Goal: Task Accomplishment & Management: Use online tool/utility

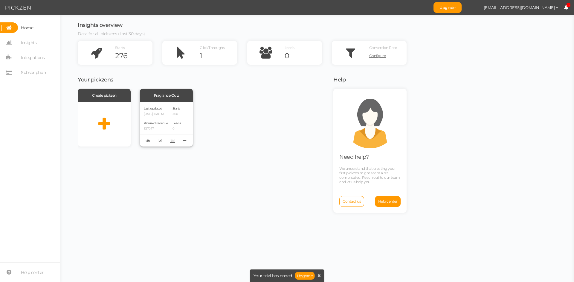
click at [164, 113] on p "[DATE] 1:38 PM" at bounding box center [156, 114] width 24 height 4
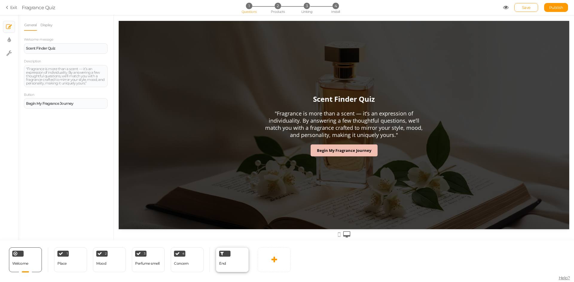
click at [230, 264] on div "End" at bounding box center [232, 260] width 33 height 25
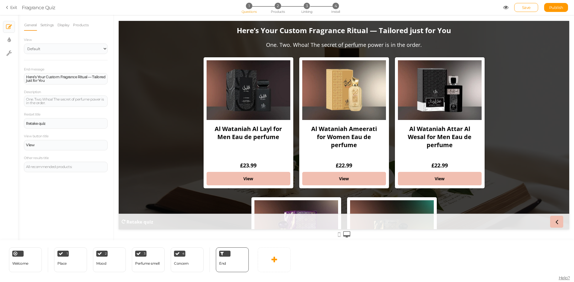
click at [307, 1] on section "Exit Fragrance Quiz 1 Questions 2 Products 3 Linking 4 Install Save Publish Vie…" at bounding box center [287, 7] width 574 height 15
click at [307, 9] on span "3" at bounding box center [307, 6] width 6 height 6
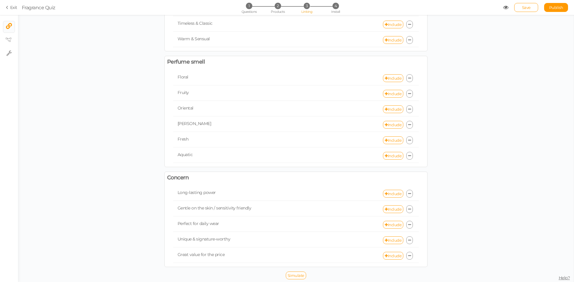
scroll to position [188, 0]
click at [393, 241] on link "Include" at bounding box center [393, 240] width 20 height 8
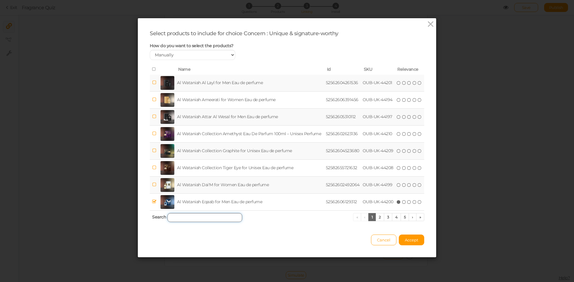
click at [213, 216] on input "search" at bounding box center [204, 217] width 75 height 9
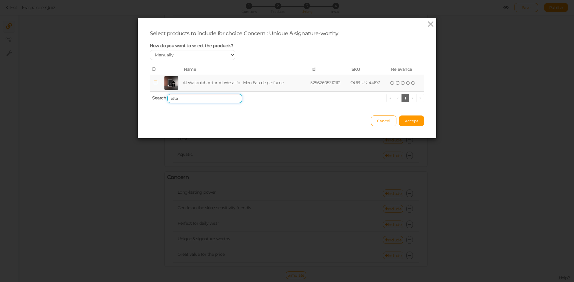
type input "atta"
click at [215, 79] on td "Al Wataniah Attar Al Wesal for Men Eau de perfume" at bounding box center [245, 83] width 128 height 17
click at [415, 122] on span "Accept" at bounding box center [411, 121] width 13 height 5
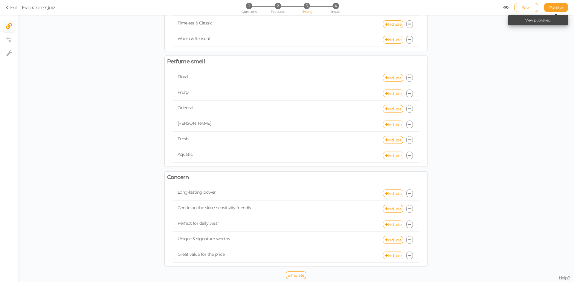
click at [554, 8] on span "Publish" at bounding box center [556, 7] width 14 height 5
click at [248, 9] on div "1 Questions 2 Products 3 Linking 4 Install" at bounding box center [286, 8] width 125 height 11
click at [252, 11] on span "Questions" at bounding box center [248, 12] width 15 height 4
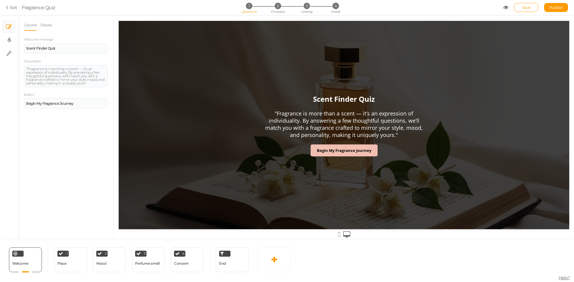
scroll to position [0, 0]
click at [230, 267] on div "End" at bounding box center [232, 260] width 33 height 25
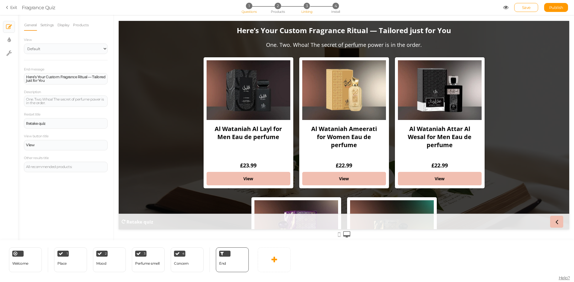
click at [305, 8] on span "3" at bounding box center [307, 6] width 6 height 6
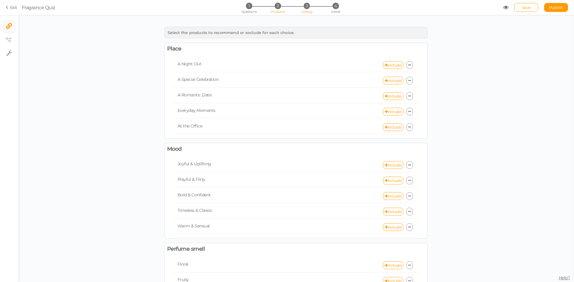
click at [274, 12] on span "Products" at bounding box center [278, 12] width 14 height 4
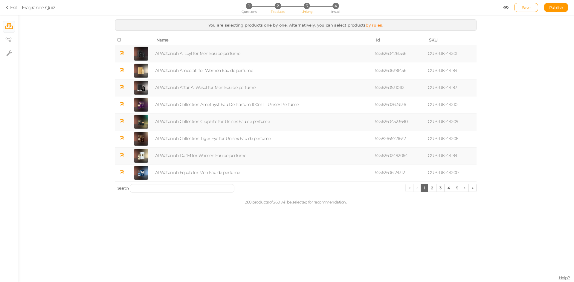
click at [312, 12] on span "Linking" at bounding box center [306, 12] width 11 height 4
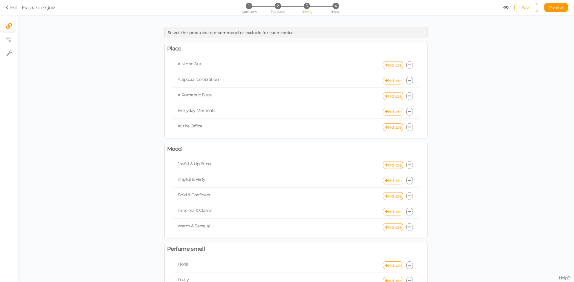
click at [393, 67] on link "Include" at bounding box center [393, 65] width 20 height 8
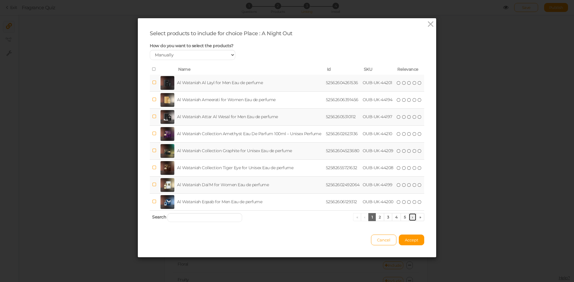
click at [408, 218] on link "›" at bounding box center [412, 217] width 8 height 8
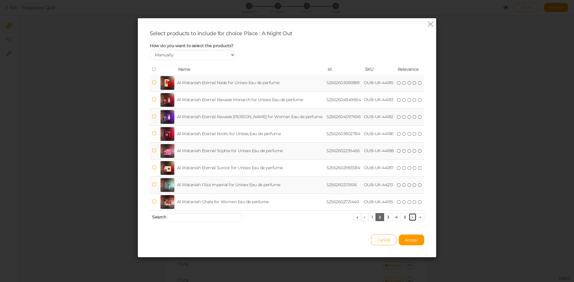
click at [408, 218] on link "›" at bounding box center [412, 217] width 8 height 8
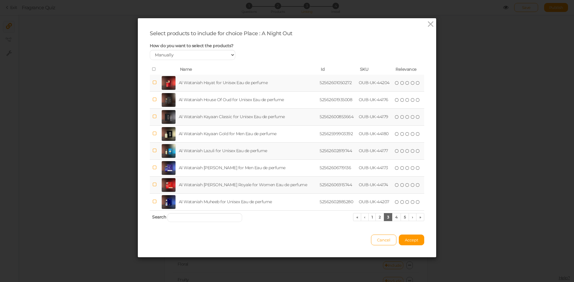
click at [150, 80] on td at bounding box center [155, 83] width 10 height 17
click at [409, 218] on link "›" at bounding box center [412, 217] width 8 height 8
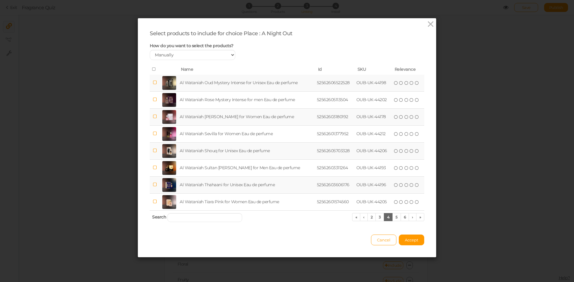
click at [153, 80] on icon at bounding box center [155, 82] width 4 height 4
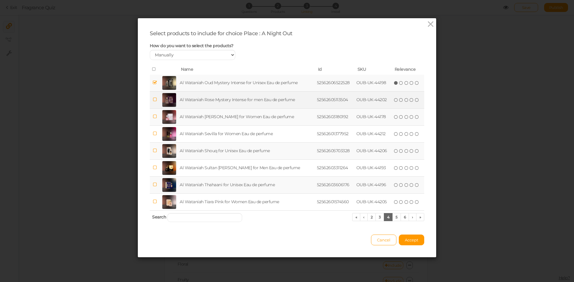
click at [153, 97] on span at bounding box center [155, 100] width 4 height 6
click at [153, 83] on icon at bounding box center [155, 82] width 4 height 4
click at [153, 82] on icon at bounding box center [155, 82] width 4 height 4
click at [153, 99] on icon at bounding box center [155, 99] width 4 height 4
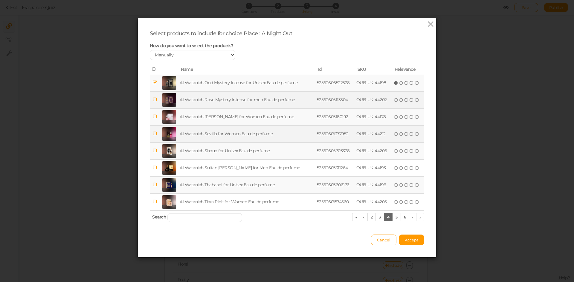
click at [153, 132] on icon at bounding box center [155, 133] width 4 height 4
click at [409, 218] on link "›" at bounding box center [412, 217] width 8 height 8
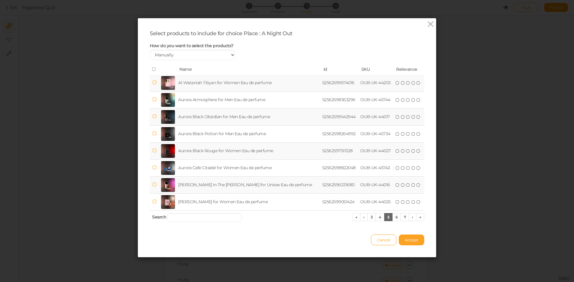
click at [407, 236] on button "Accept" at bounding box center [411, 240] width 25 height 11
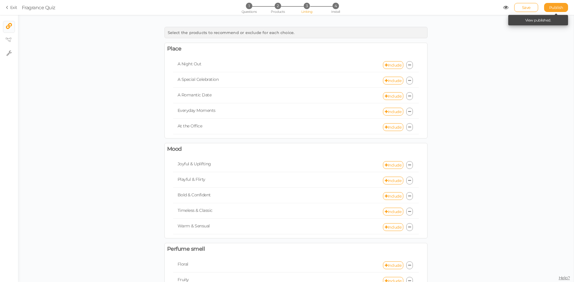
click at [555, 8] on span "Publish" at bounding box center [556, 7] width 14 height 5
click at [390, 80] on link "Include" at bounding box center [393, 81] width 20 height 8
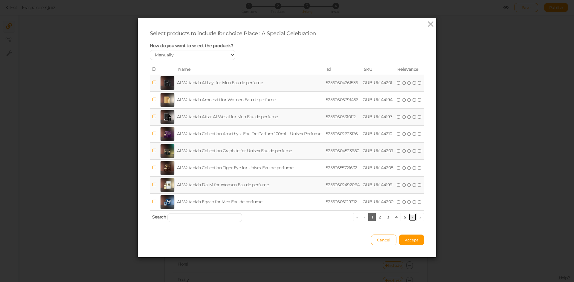
click at [409, 218] on link "›" at bounding box center [412, 217] width 8 height 8
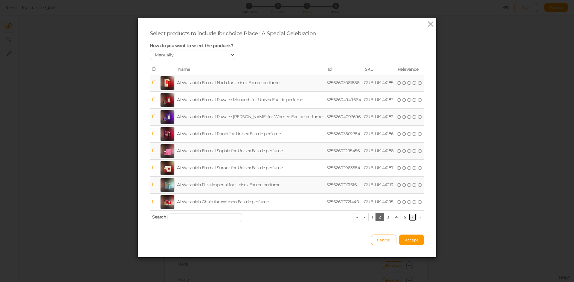
click at [409, 218] on link "›" at bounding box center [412, 217] width 8 height 8
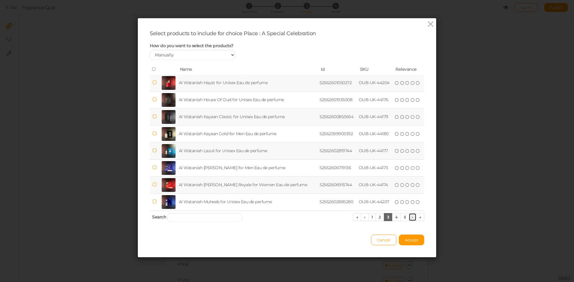
click at [409, 218] on link "›" at bounding box center [412, 217] width 8 height 8
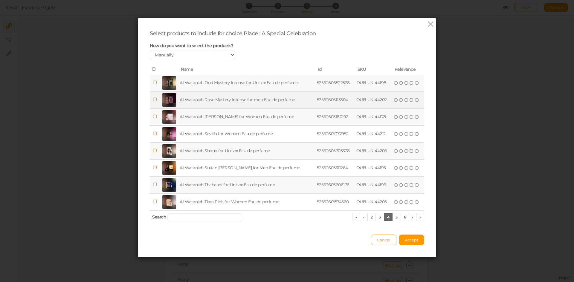
click at [235, 98] on td "Al Wataniah Rose Mystery Intense for men Eau de perfume" at bounding box center [246, 99] width 137 height 17
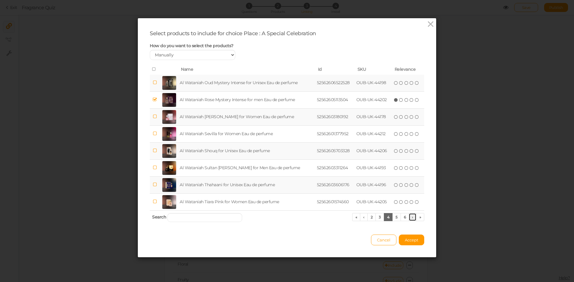
click at [409, 217] on link "›" at bounding box center [412, 217] width 8 height 8
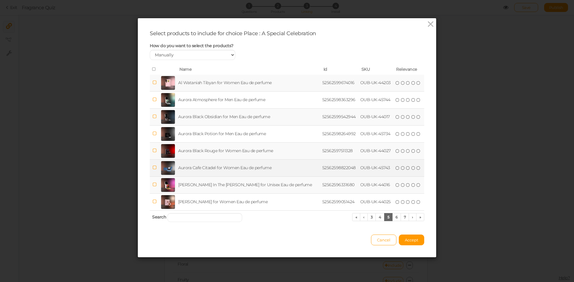
click at [229, 167] on td "Aurora Cafe Citadel for Women Eau de perfume" at bounding box center [249, 168] width 144 height 17
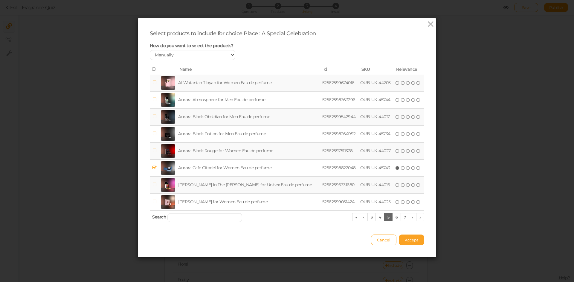
click at [412, 241] on span "Accept" at bounding box center [411, 240] width 13 height 5
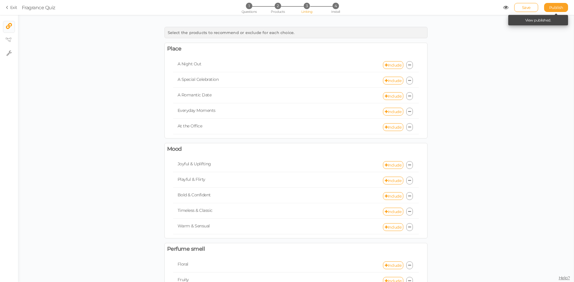
click at [556, 5] on span "Publish" at bounding box center [556, 7] width 14 height 5
click at [385, 97] on link "Include" at bounding box center [393, 96] width 20 height 8
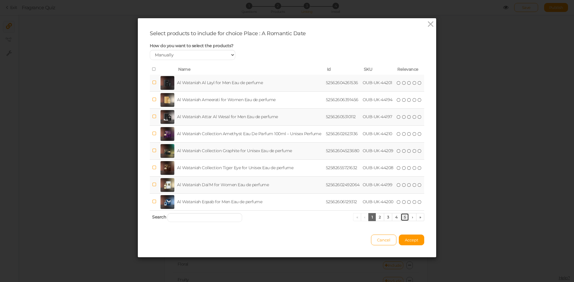
click at [405, 219] on link "5" at bounding box center [404, 217] width 9 height 8
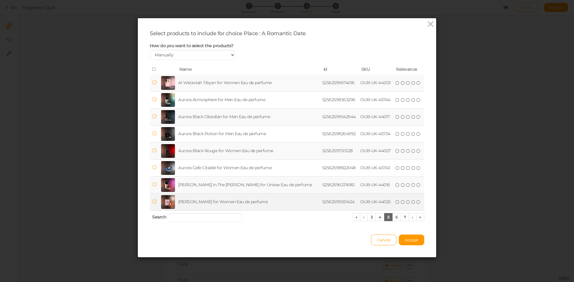
click at [260, 204] on td "[PERSON_NAME] for Women Eau de perfume" at bounding box center [249, 202] width 144 height 17
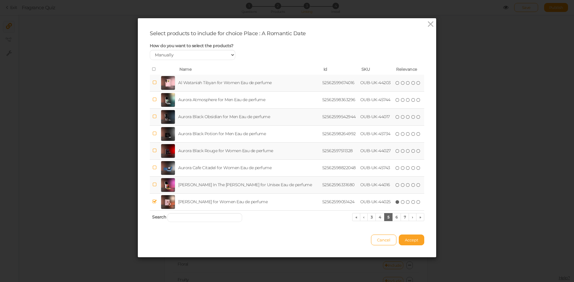
click at [405, 237] on button "Accept" at bounding box center [411, 240] width 25 height 11
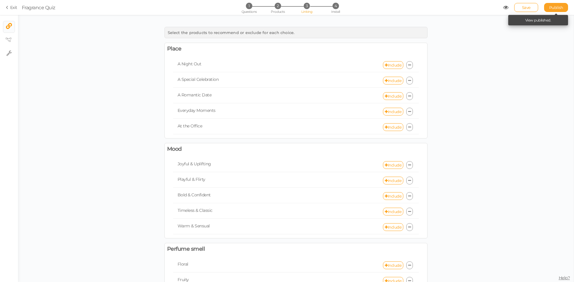
click at [557, 7] on span "Publish" at bounding box center [556, 7] width 14 height 5
click at [393, 113] on link "Include" at bounding box center [393, 112] width 20 height 8
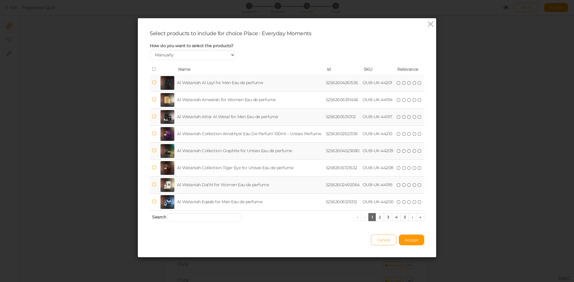
click at [383, 242] on span "Cancel" at bounding box center [383, 240] width 13 height 5
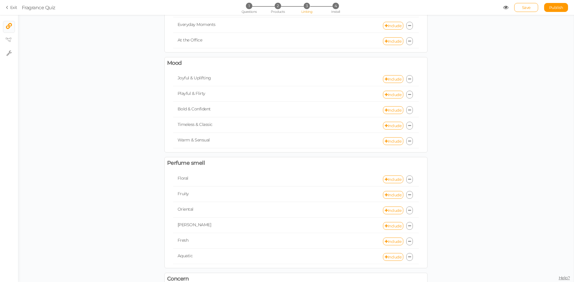
scroll to position [188, 0]
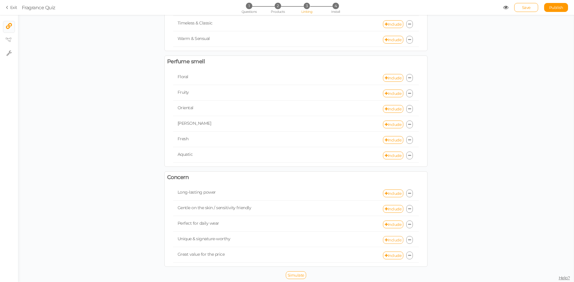
click at [394, 240] on link "Include" at bounding box center [393, 240] width 20 height 8
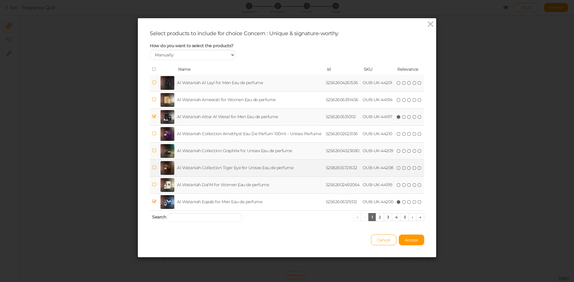
click at [251, 169] on td "Al Wataniah Collection Tiger Eye for Unisex Eau de perfume" at bounding box center [250, 168] width 149 height 17
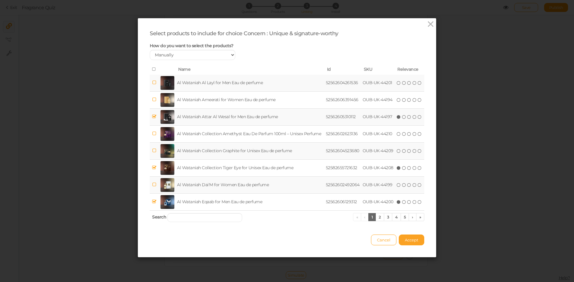
click at [413, 238] on span "Accept" at bounding box center [411, 240] width 13 height 5
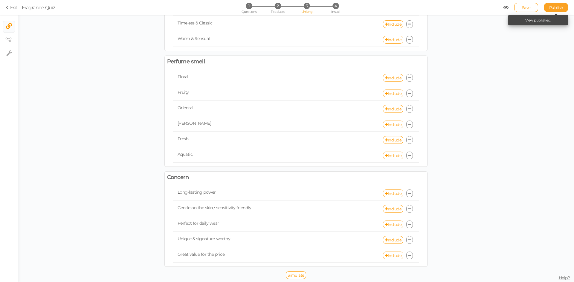
click at [552, 6] on span "Publish" at bounding box center [556, 7] width 14 height 5
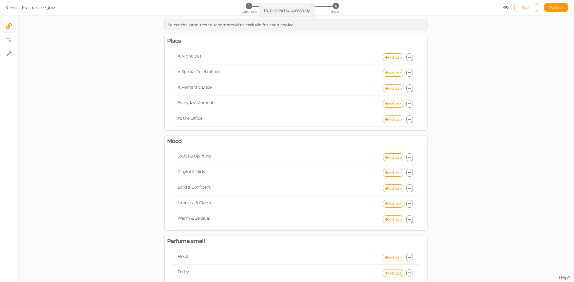
scroll to position [0, 0]
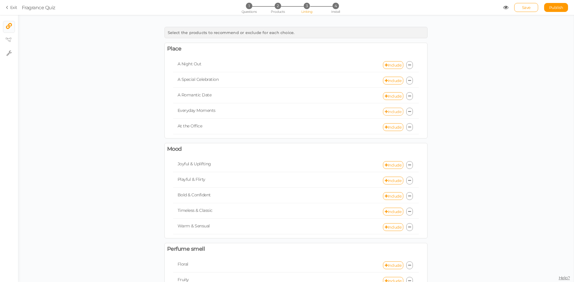
click at [392, 110] on link "Include" at bounding box center [393, 112] width 20 height 8
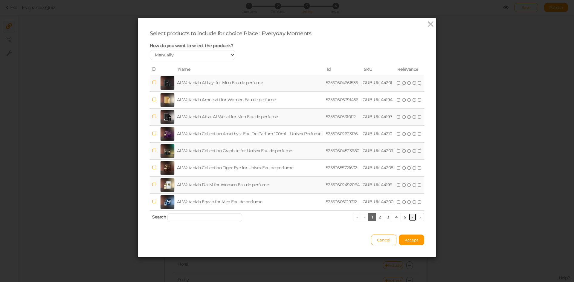
click at [408, 217] on link "›" at bounding box center [412, 217] width 8 height 8
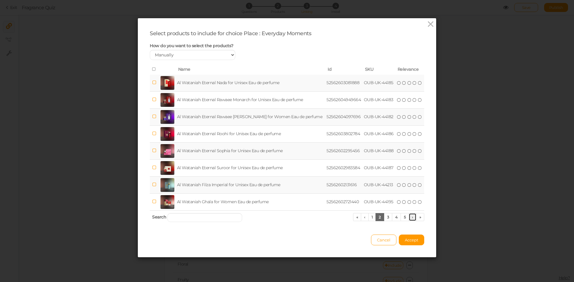
click at [409, 218] on link "›" at bounding box center [412, 217] width 8 height 8
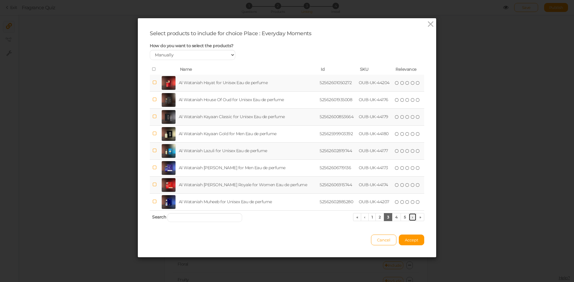
click at [409, 218] on link "›" at bounding box center [412, 217] width 8 height 8
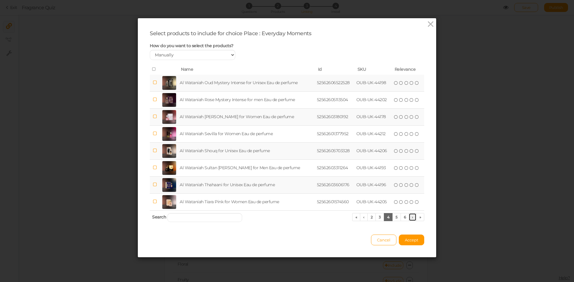
click at [409, 218] on link "›" at bounding box center [412, 217] width 8 height 8
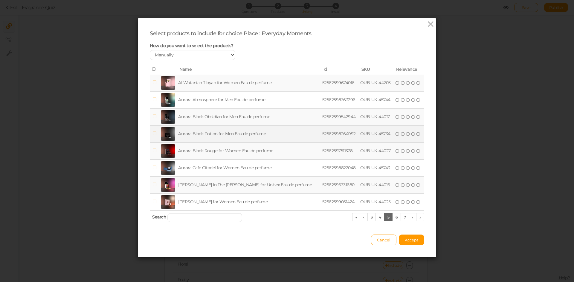
click at [210, 131] on td "Aurora Black Potion for Men Eau de perfume" at bounding box center [249, 133] width 144 height 17
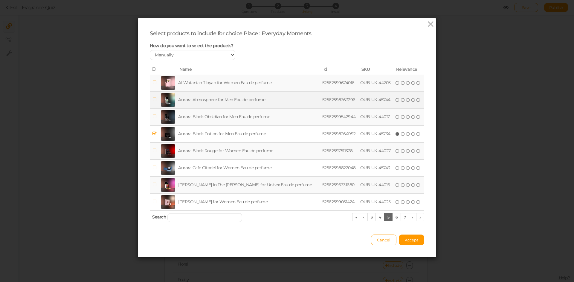
click at [219, 95] on td "Aurora Atmosphere for Men Eau de perfume" at bounding box center [249, 99] width 144 height 17
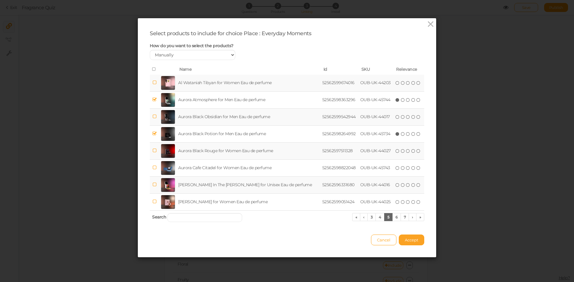
click at [406, 236] on button "Accept" at bounding box center [411, 240] width 25 height 11
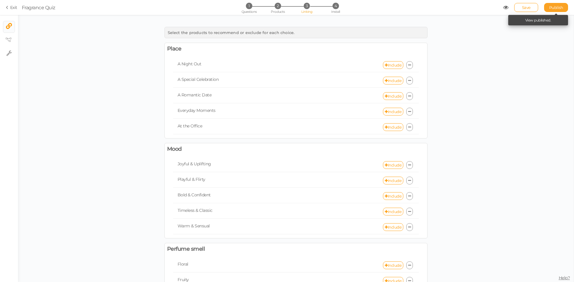
click at [557, 4] on link "Publish" at bounding box center [556, 7] width 24 height 9
click at [392, 126] on link "Include" at bounding box center [393, 127] width 20 height 8
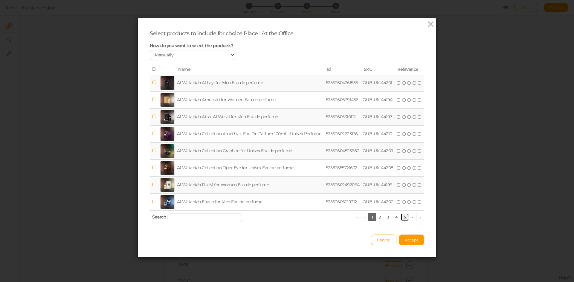
click at [400, 218] on link "5" at bounding box center [404, 217] width 9 height 8
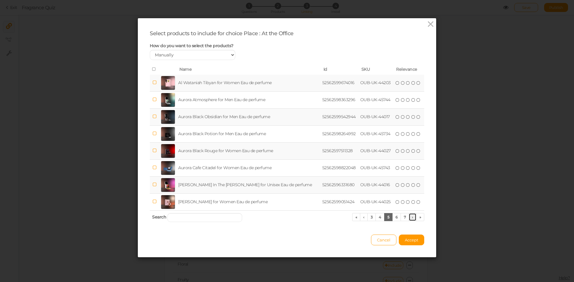
click at [411, 216] on link "›" at bounding box center [412, 217] width 8 height 8
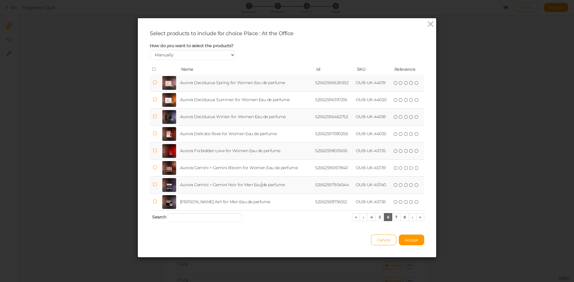
click at [259, 186] on td "Aurora Gemini + Gemini Noir for Men Eau de perfume" at bounding box center [246, 185] width 135 height 17
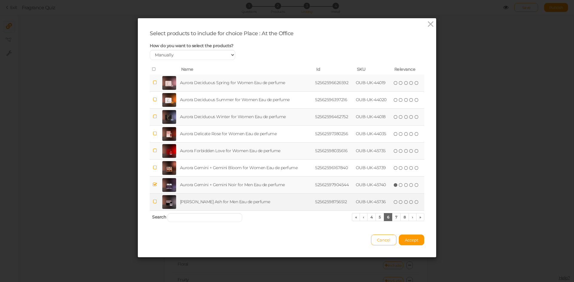
click at [252, 202] on td "[PERSON_NAME] Ash for Men Eau de perfume" at bounding box center [246, 202] width 135 height 17
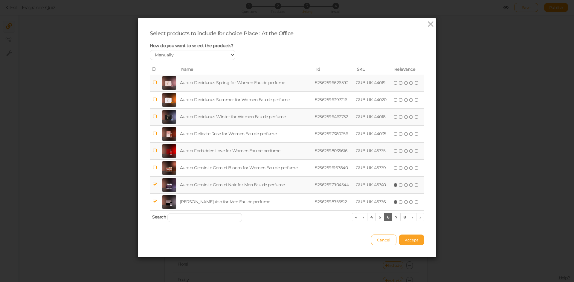
click at [411, 245] on button "Accept" at bounding box center [411, 240] width 25 height 11
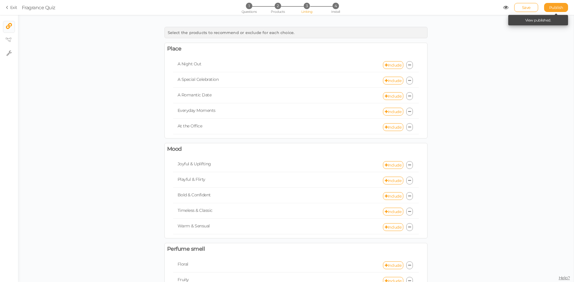
click at [550, 9] on span "Publish" at bounding box center [556, 7] width 14 height 5
click at [389, 165] on link "Include" at bounding box center [393, 165] width 20 height 8
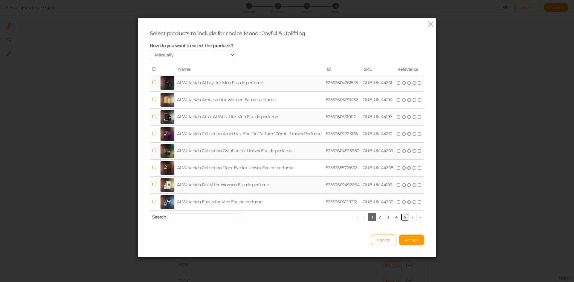
click at [403, 220] on link "5" at bounding box center [404, 217] width 9 height 8
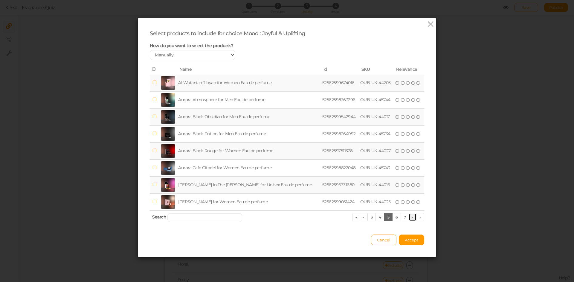
click at [410, 218] on link "›" at bounding box center [412, 217] width 8 height 8
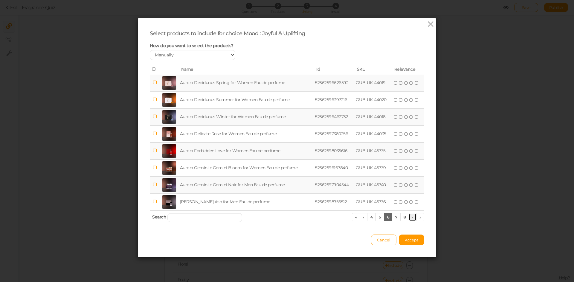
click at [410, 218] on link "›" at bounding box center [412, 217] width 8 height 8
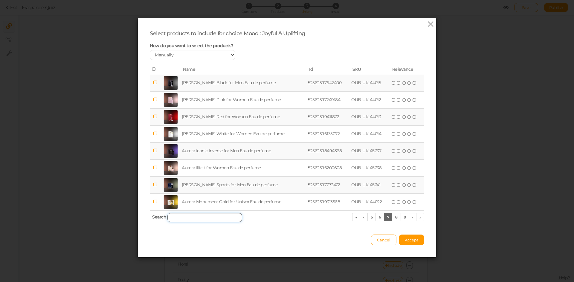
click at [221, 218] on input "search" at bounding box center [204, 217] width 75 height 9
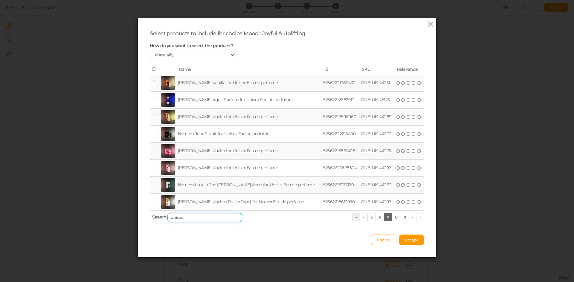
type input "Unisex"
click at [353, 218] on link "«" at bounding box center [356, 217] width 8 height 8
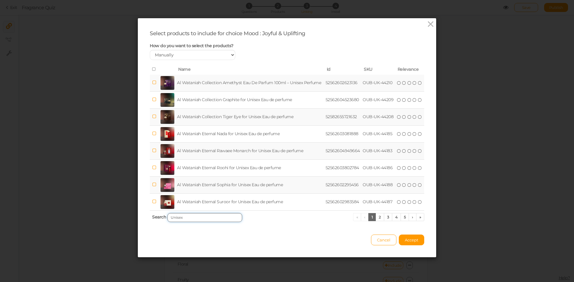
click at [194, 218] on input "Unisex" at bounding box center [204, 217] width 75 height 9
click at [419, 218] on link "»" at bounding box center [420, 217] width 8 height 8
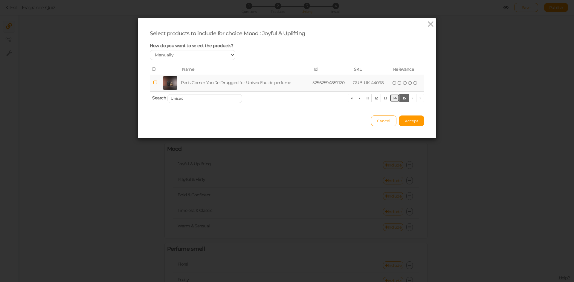
click at [393, 99] on link "14" at bounding box center [395, 98] width 10 height 8
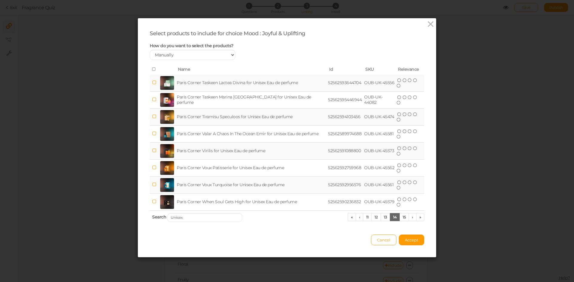
click at [253, 116] on td "Paris Corner Tiramisu Speculoos for Unisex Eau de perfume" at bounding box center [250, 116] width 151 height 17
click at [381, 218] on link "13" at bounding box center [385, 217] width 10 height 8
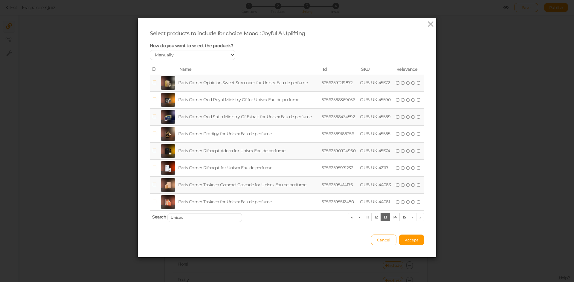
click at [264, 86] on td "Paris Corner Ophidian Sweet Surrender for Unisex Eau de perfume" at bounding box center [249, 83] width 144 height 17
click at [373, 217] on link "12" at bounding box center [376, 217] width 10 height 8
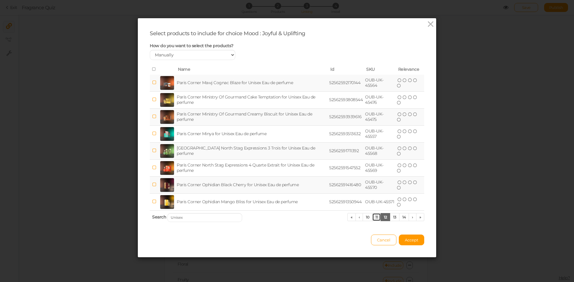
click at [373, 217] on link "11" at bounding box center [376, 217] width 9 height 8
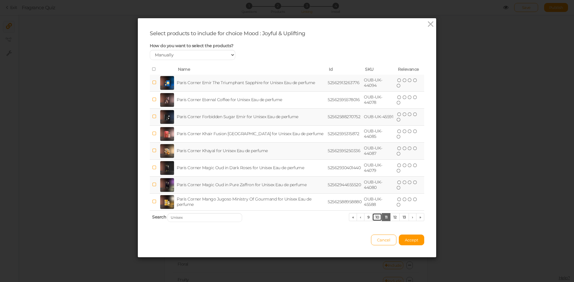
click at [373, 217] on link "10" at bounding box center [377, 217] width 10 height 8
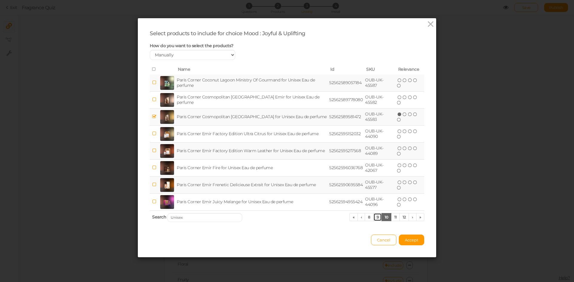
click at [373, 217] on link "9" at bounding box center [377, 217] width 9 height 8
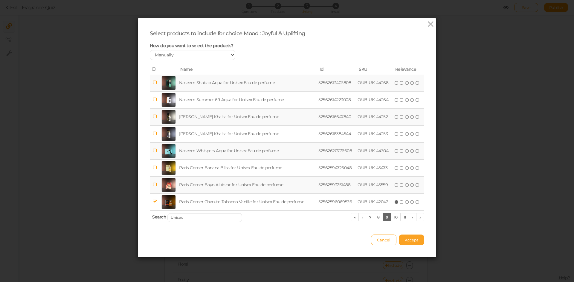
click at [409, 238] on span "Accept" at bounding box center [411, 240] width 13 height 5
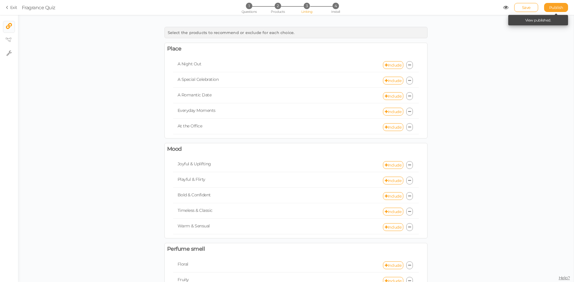
click at [563, 7] on link "Publish" at bounding box center [556, 7] width 24 height 9
click at [393, 180] on link "Include" at bounding box center [393, 181] width 20 height 8
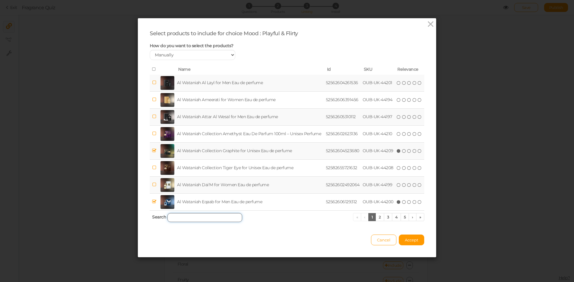
click at [223, 216] on input "search" at bounding box center [204, 217] width 75 height 9
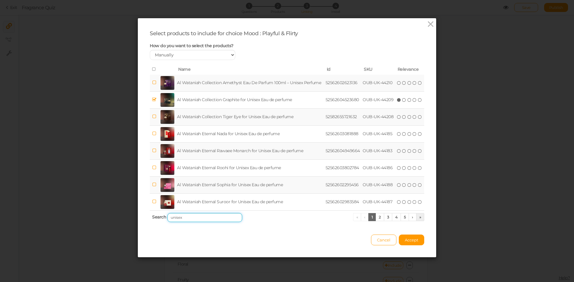
type input "unisex"
click at [418, 217] on link "»" at bounding box center [420, 217] width 8 height 8
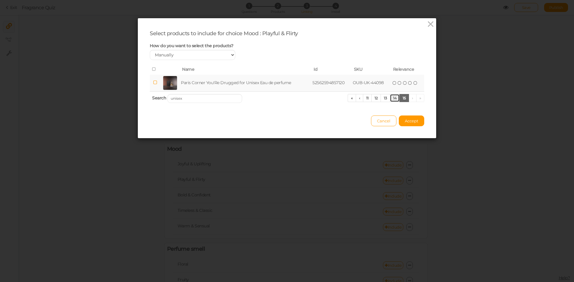
click at [394, 97] on link "14" at bounding box center [395, 98] width 10 height 8
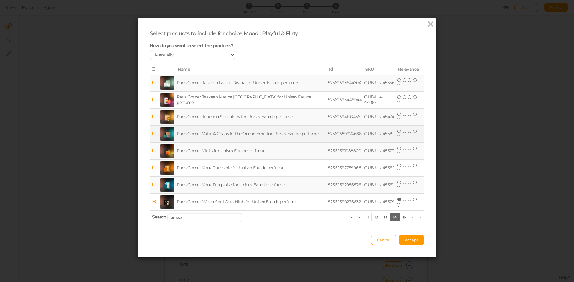
click at [259, 132] on td "Paris Corner Valar A Chaos In The Ocean Emir for Unisex Eau de perfume" at bounding box center [250, 133] width 151 height 17
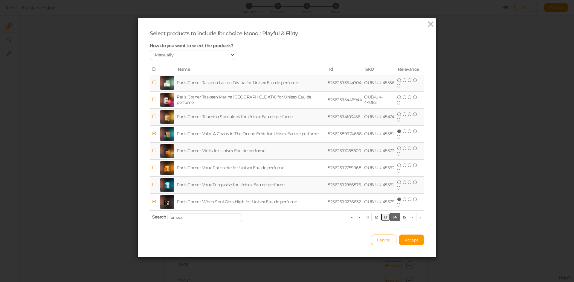
click at [384, 217] on link "13" at bounding box center [385, 217] width 10 height 8
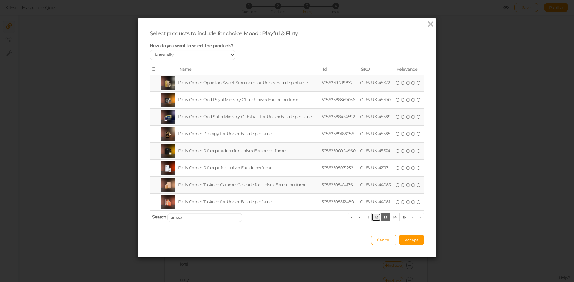
click at [371, 217] on link "12" at bounding box center [376, 217] width 10 height 8
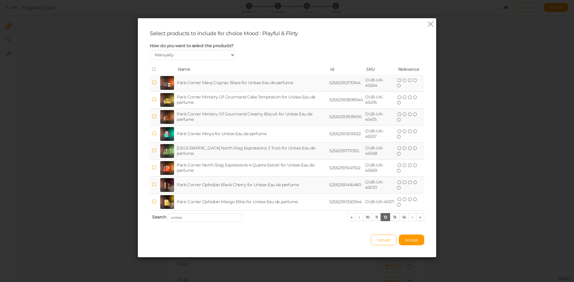
click at [235, 184] on td "Paris Corner Ophidian Black Cherry for Unisex Eau de perfume" at bounding box center [251, 185] width 152 height 17
click at [412, 240] on span "Accept" at bounding box center [411, 240] width 13 height 5
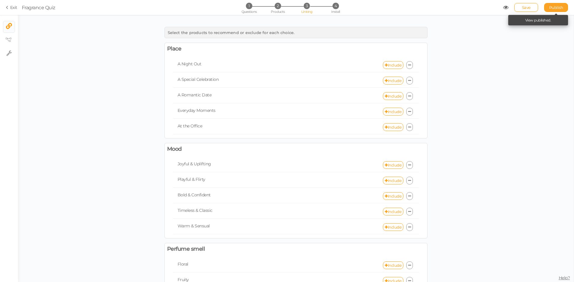
click at [552, 7] on span "Publish" at bounding box center [556, 7] width 14 height 5
click at [387, 197] on link "Include" at bounding box center [393, 196] width 20 height 8
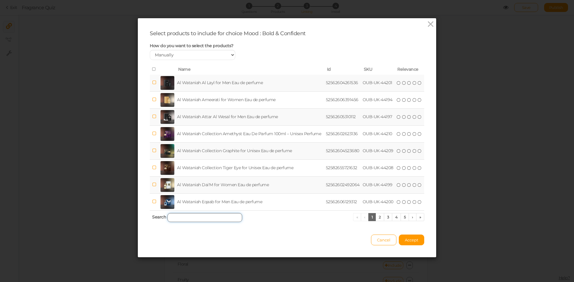
click at [192, 215] on input "search" at bounding box center [204, 217] width 75 height 9
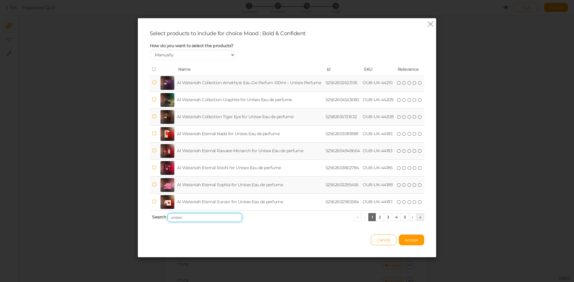
type input "unisex"
click at [418, 216] on link "»" at bounding box center [420, 217] width 8 height 8
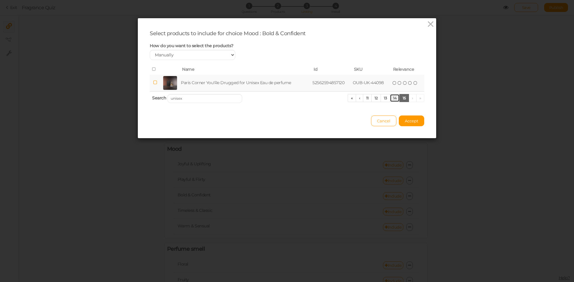
click at [390, 100] on link "14" at bounding box center [395, 98] width 10 height 8
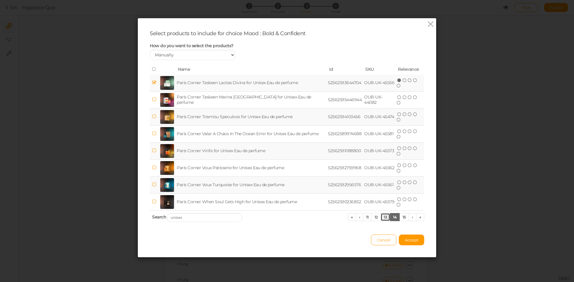
click at [383, 214] on link "13" at bounding box center [385, 217] width 10 height 8
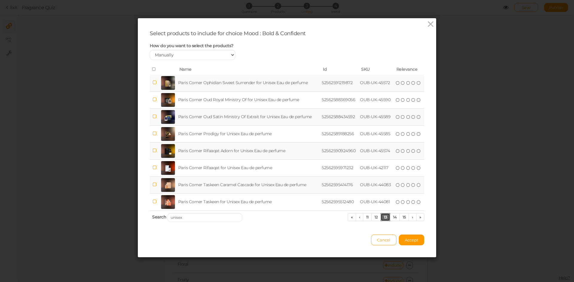
click at [384, 215] on link "13" at bounding box center [385, 217] width 10 height 8
click at [374, 219] on link "12" at bounding box center [376, 217] width 10 height 8
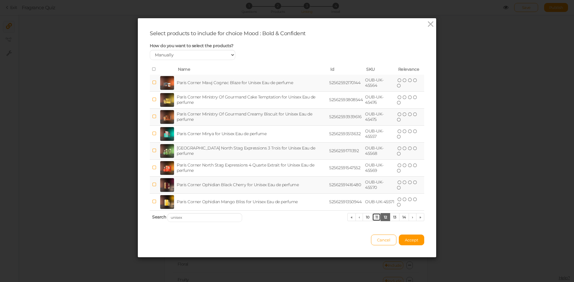
click at [373, 219] on link "11" at bounding box center [376, 217] width 9 height 8
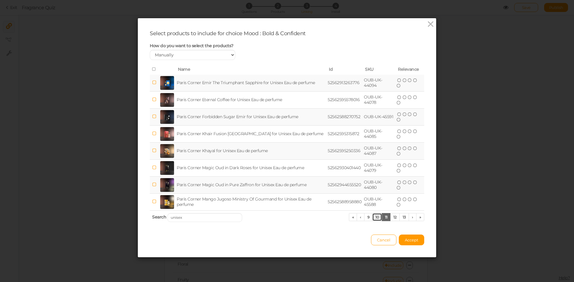
click at [373, 219] on link "10" at bounding box center [377, 217] width 10 height 8
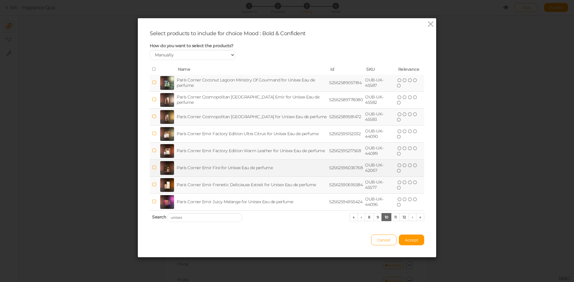
click at [248, 171] on td "Paris Corner Emir Fire for Unisex Eau de perfume" at bounding box center [251, 168] width 152 height 17
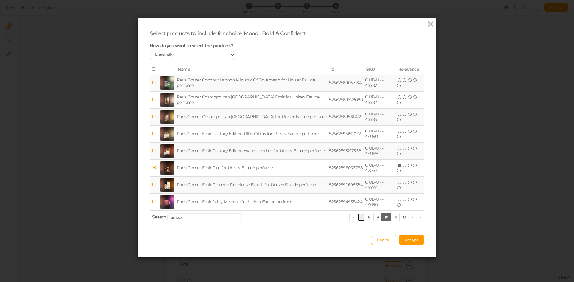
click at [359, 218] on link "‹" at bounding box center [361, 217] width 8 height 8
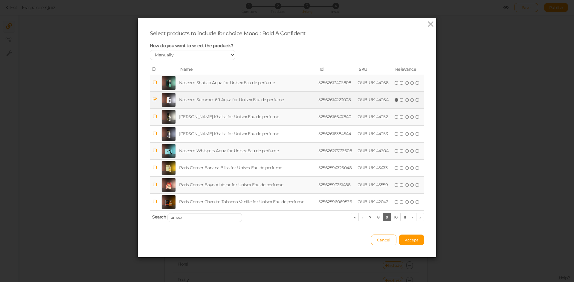
click at [261, 104] on td "Naseem Summer 69 Aqua for Unisex Eau de perfume" at bounding box center [247, 99] width 139 height 17
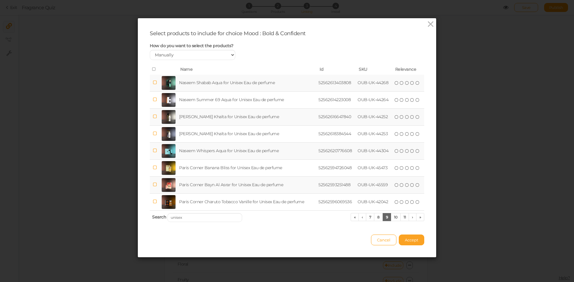
click at [409, 242] on span "Accept" at bounding box center [411, 240] width 13 height 5
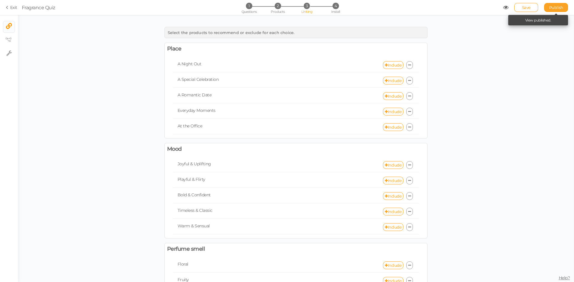
click at [551, 10] on link "Publish" at bounding box center [556, 7] width 24 height 9
click at [394, 99] on link "Include" at bounding box center [393, 96] width 20 height 8
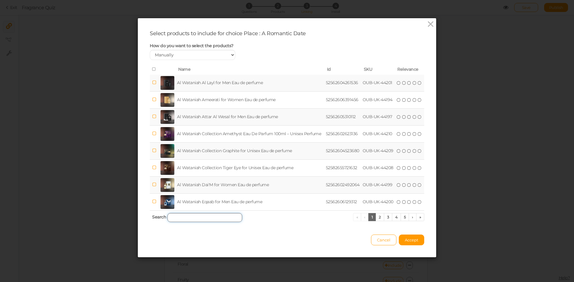
click at [207, 220] on input "search" at bounding box center [204, 217] width 75 height 9
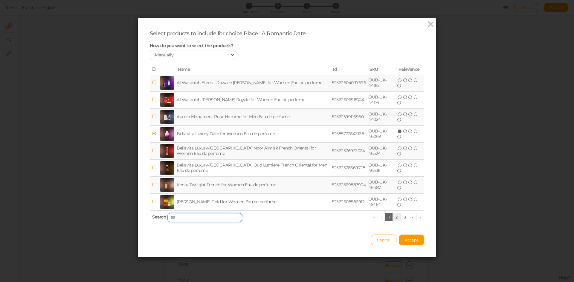
type input "69"
click at [396, 219] on link "2" at bounding box center [396, 217] width 9 height 8
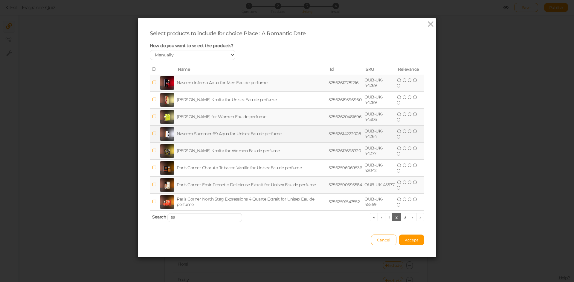
click at [211, 137] on td "Naseem Summer 69 Aqua for Unisex Eau de perfume" at bounding box center [251, 133] width 152 height 17
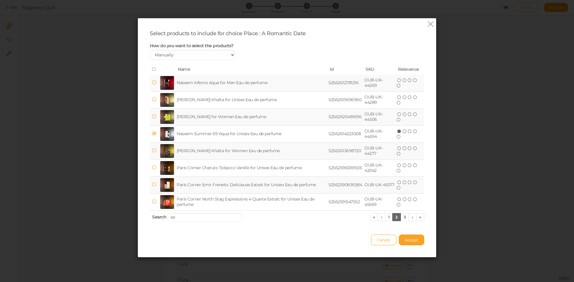
click at [411, 241] on span "Accept" at bounding box center [411, 240] width 13 height 5
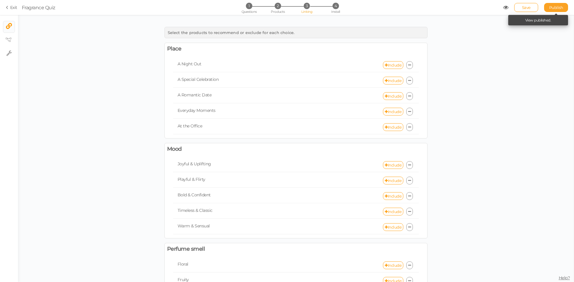
click at [557, 4] on link "Publish" at bounding box center [556, 7] width 24 height 9
click at [393, 212] on link "Include" at bounding box center [393, 212] width 20 height 8
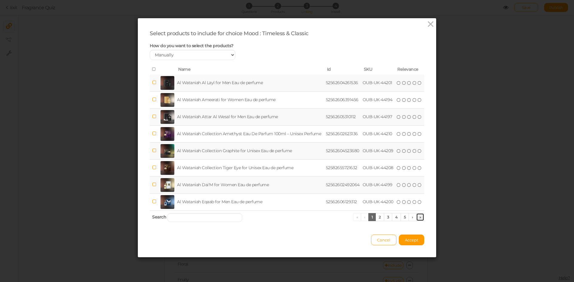
click at [417, 217] on link "»" at bounding box center [420, 217] width 8 height 8
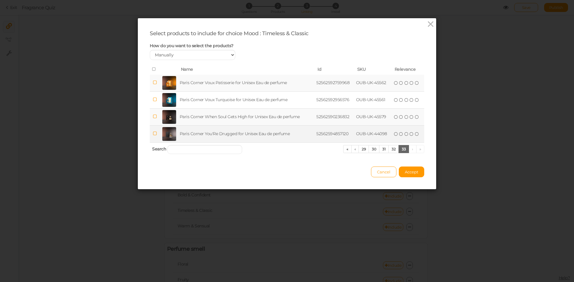
click at [261, 134] on td "Paris Corner You'Re Drugged for Unisex Eau de perfume" at bounding box center [246, 133] width 137 height 17
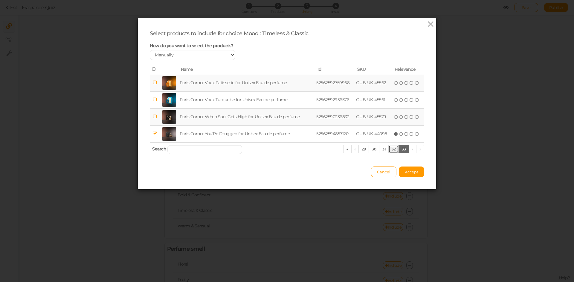
click at [390, 149] on link "32" at bounding box center [393, 149] width 10 height 8
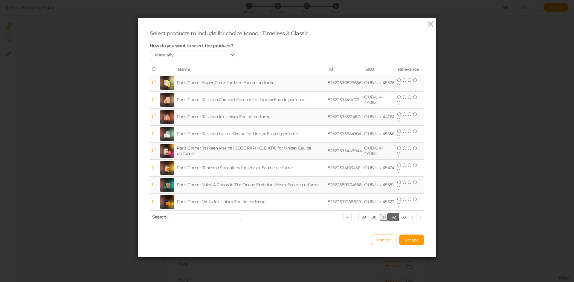
click at [381, 220] on link "31" at bounding box center [384, 217] width 10 height 8
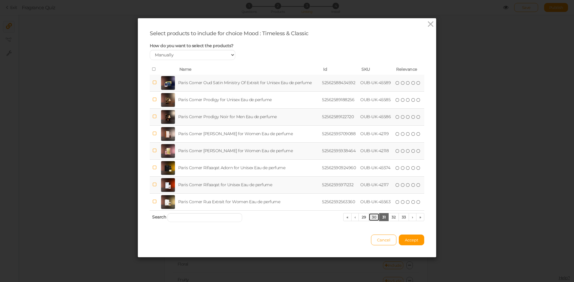
click at [373, 218] on link "30" at bounding box center [373, 217] width 11 height 8
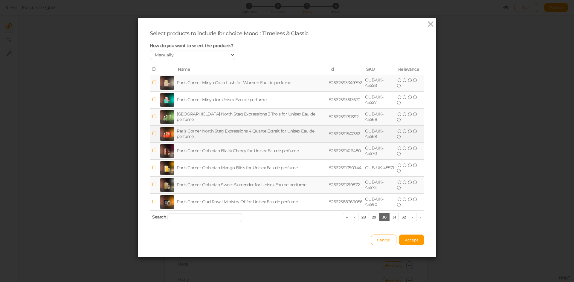
click at [219, 136] on td "Paris Corner North Stag Expressions 4 Quarte Extrait for Unisex Eau de perfume" at bounding box center [251, 133] width 152 height 17
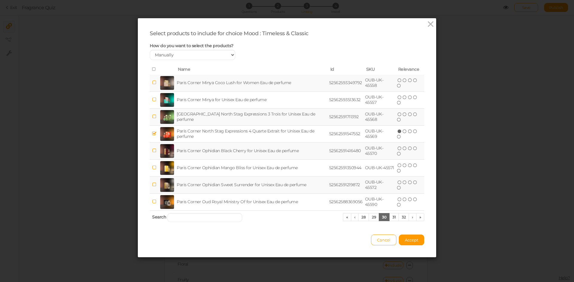
click at [224, 117] on td "[GEOGRAPHIC_DATA] North Stag Expressions 3 Trois for Unisex Eau de perfume" at bounding box center [251, 116] width 152 height 17
click at [399, 241] on button "Accept" at bounding box center [411, 240] width 25 height 11
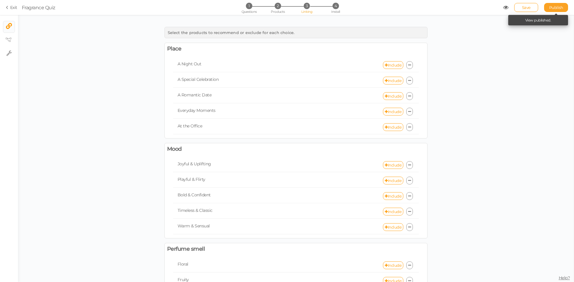
click at [550, 8] on span "Publish" at bounding box center [556, 7] width 14 height 5
click at [392, 230] on link "Include" at bounding box center [393, 227] width 20 height 8
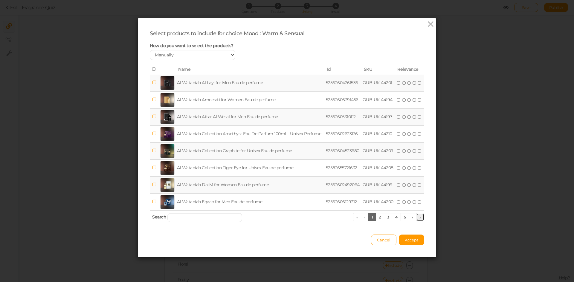
click at [417, 219] on link "»" at bounding box center [420, 217] width 8 height 8
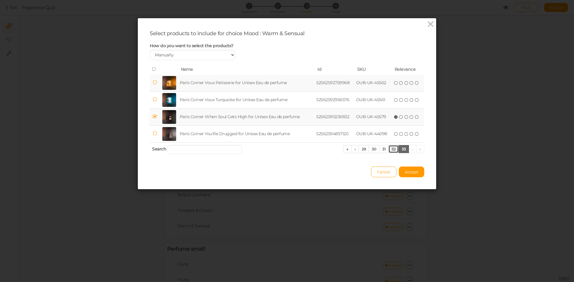
click at [388, 149] on link "32" at bounding box center [393, 149] width 10 height 8
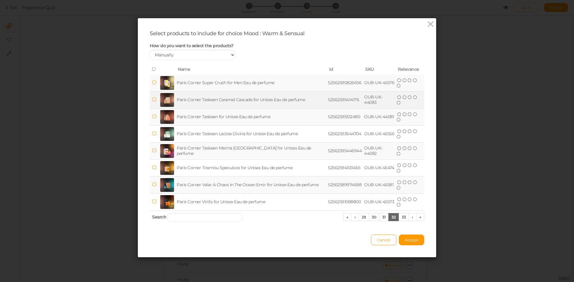
click at [211, 102] on td "Paris Corner Taskeen Caramel Cascade for Unisex Eau de perfume" at bounding box center [250, 99] width 151 height 17
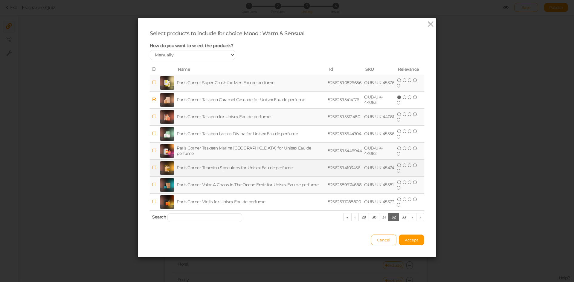
click at [212, 169] on td "Paris Corner Tiramisu Speculoos for Unisex Eau de perfume" at bounding box center [250, 168] width 151 height 17
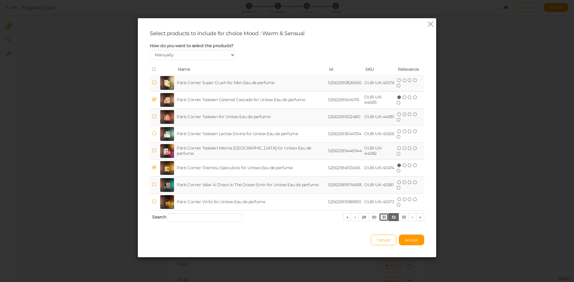
click at [384, 220] on link "31" at bounding box center [384, 217] width 10 height 8
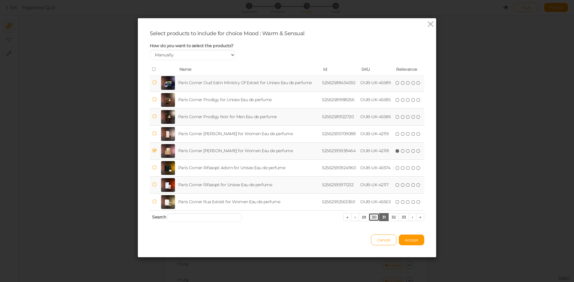
click at [370, 219] on link "30" at bounding box center [373, 217] width 11 height 8
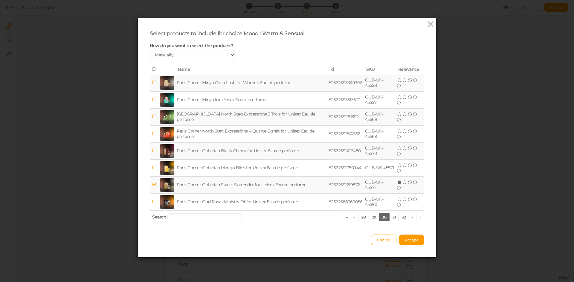
click at [229, 78] on td "Paris Corner Minya Coco Lush for Women Eau de perfume" at bounding box center [251, 83] width 152 height 17
click at [368, 219] on link "29" at bounding box center [373, 217] width 10 height 8
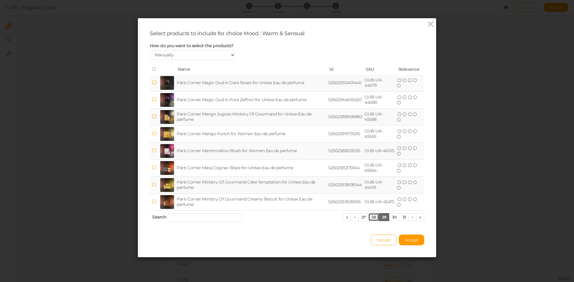
click at [368, 219] on link "28" at bounding box center [373, 217] width 11 height 8
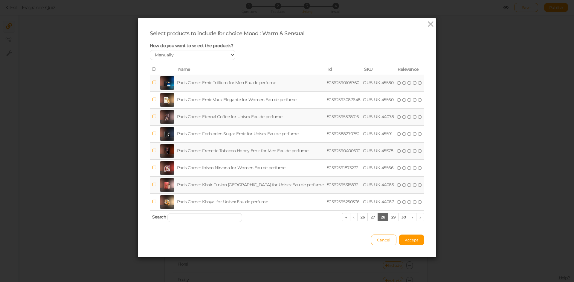
click at [242, 120] on td "Paris Corner Eternal Coffee for Unisex Eau de perfume" at bounding box center [251, 116] width 150 height 17
drag, startPoint x: 414, startPoint y: 245, endPoint x: 409, endPoint y: 242, distance: 6.6
click at [413, 245] on button "Accept" at bounding box center [411, 240] width 25 height 11
click at [409, 242] on span "Accept" at bounding box center [411, 240] width 13 height 5
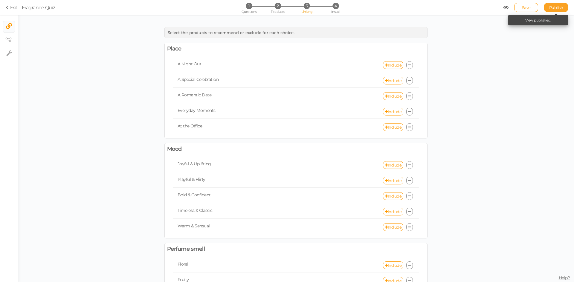
click at [554, 8] on span "Publish" at bounding box center [556, 7] width 14 height 5
click at [249, 9] on span "1" at bounding box center [249, 6] width 6 height 6
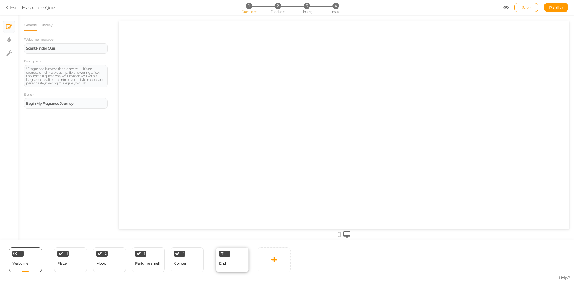
click at [226, 264] on span "End" at bounding box center [222, 263] width 7 height 4
select select "GBP"
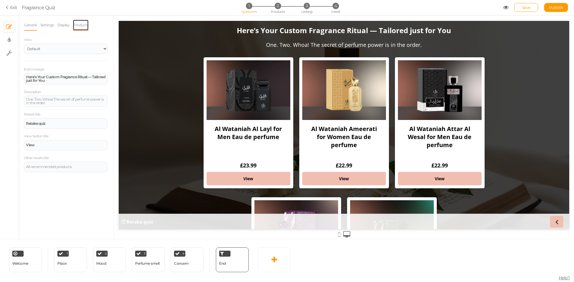
click at [81, 20] on link "Products" at bounding box center [81, 24] width 16 height 11
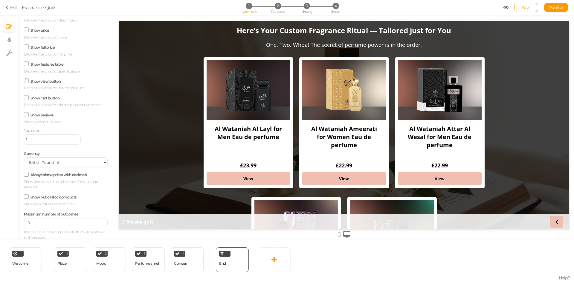
scroll to position [67, 0]
click at [310, 2] on section "Exit Fragrance Quiz 1 Questions 2 Products 3 Linking 4 Install Save Publish Vie…" at bounding box center [287, 7] width 574 height 15
click at [310, 5] on span "3" at bounding box center [307, 6] width 6 height 6
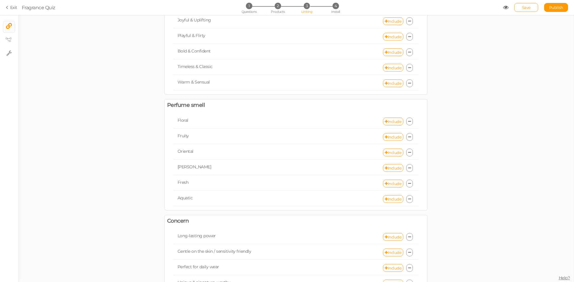
scroll to position [179, 0]
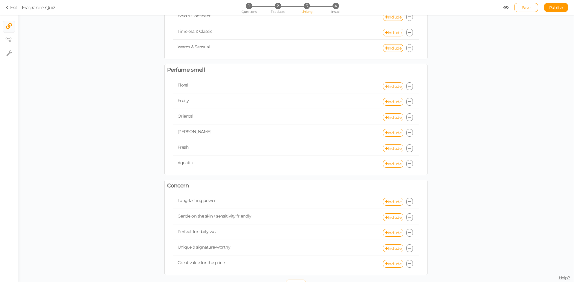
click at [392, 87] on link "Include" at bounding box center [393, 86] width 20 height 8
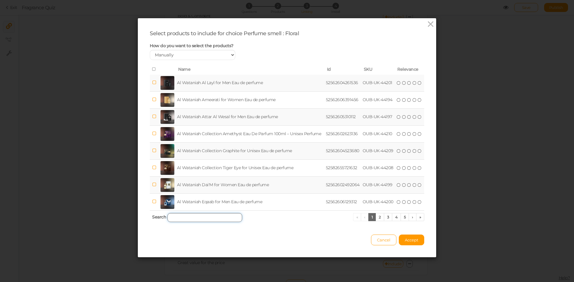
click at [192, 216] on input "search" at bounding box center [204, 217] width 75 height 9
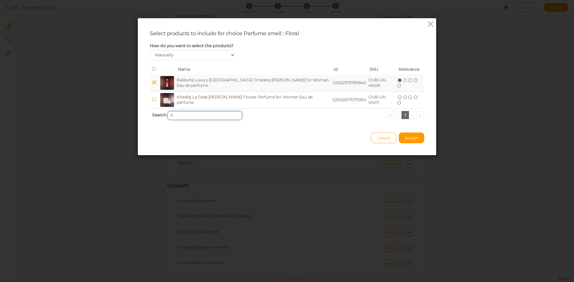
type input "f"
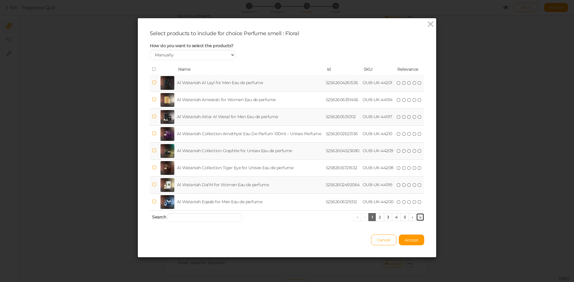
click at [416, 218] on link "»" at bounding box center [420, 217] width 8 height 8
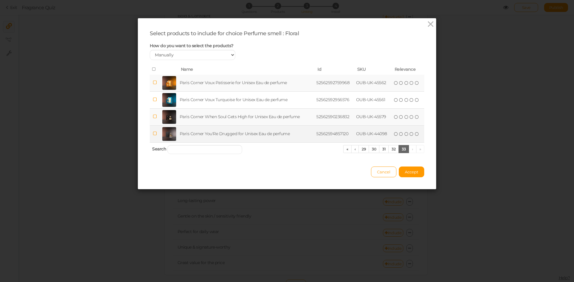
click at [246, 134] on td "Paris Corner You'Re Drugged for Unisex Eau de perfume" at bounding box center [246, 133] width 137 height 17
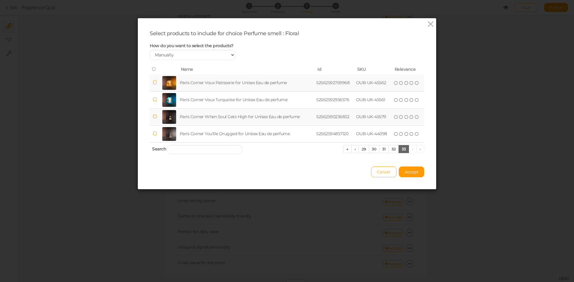
click at [251, 115] on td "Paris Corner When Soul Gets High for Unisex Eau de perfume" at bounding box center [246, 116] width 137 height 17
click at [390, 151] on link "32" at bounding box center [393, 149] width 10 height 8
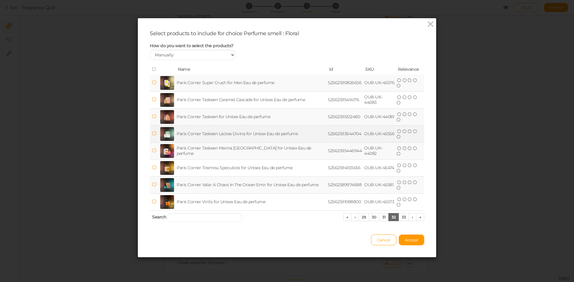
click at [260, 131] on td "Paris Corner Taskeen Lactea Divina for Unisex Eau de perfume" at bounding box center [250, 133] width 151 height 17
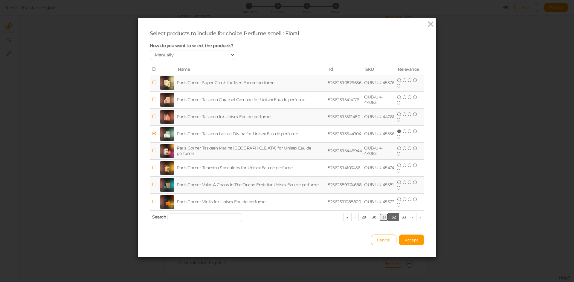
click at [381, 219] on link "31" at bounding box center [384, 217] width 10 height 8
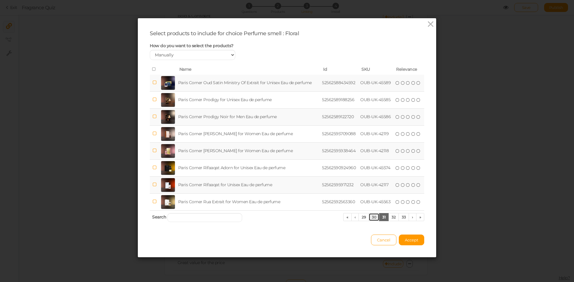
click at [372, 215] on link "30" at bounding box center [373, 217] width 11 height 8
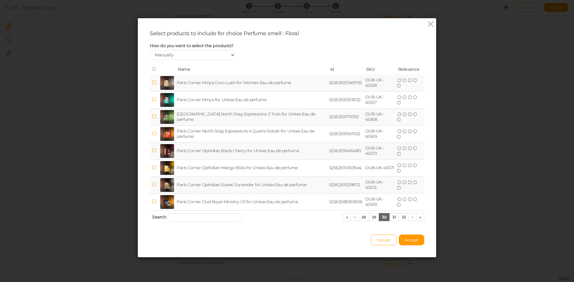
click at [224, 81] on td "Paris Corner Minya Coco Lush for Women Eau de perfume" at bounding box center [251, 83] width 152 height 17
click at [371, 217] on link "29" at bounding box center [373, 217] width 10 height 8
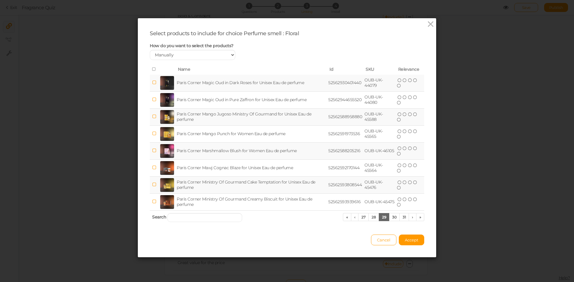
click at [217, 82] on td "Paris Corner Magic Oud in Dark Roses for Unisex Eau de perfume" at bounding box center [250, 83] width 151 height 17
click at [408, 239] on span "Accept" at bounding box center [411, 240] width 13 height 5
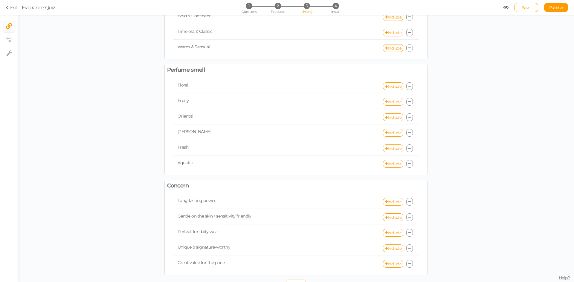
click at [385, 100] on icon at bounding box center [386, 102] width 3 height 4
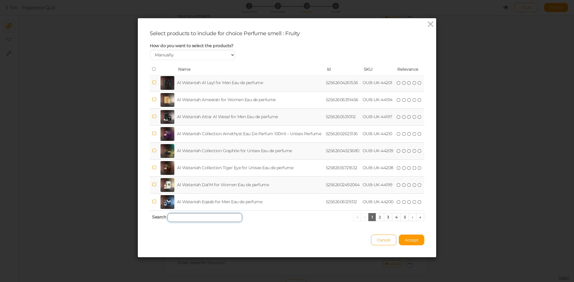
click at [195, 218] on input "search" at bounding box center [204, 217] width 75 height 9
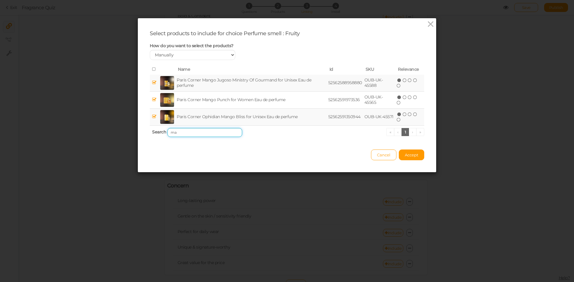
type input "m"
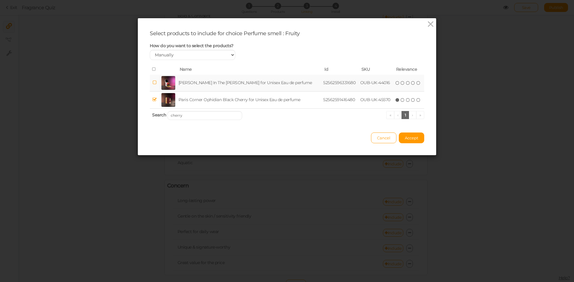
click at [247, 82] on td "[PERSON_NAME] In The [PERSON_NAME] for Unisex Eau de perfume" at bounding box center [249, 83] width 145 height 17
drag, startPoint x: 186, startPoint y: 117, endPoint x: 160, endPoint y: 119, distance: 26.1
click at [160, 119] on th "Search cherry « ‹ 1 › »" at bounding box center [287, 115] width 274 height 14
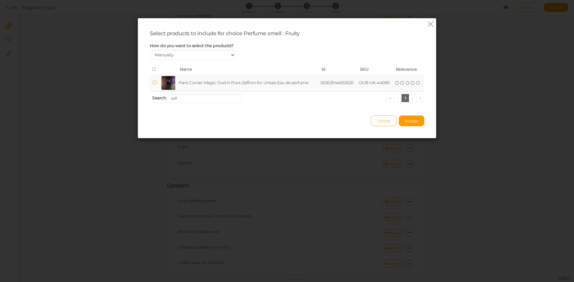
click at [182, 81] on td "Paris Corner Magic Oud in Pure Zaffron for Unisex Eau de perfume" at bounding box center [248, 83] width 142 height 17
drag, startPoint x: 184, startPoint y: 98, endPoint x: 157, endPoint y: 103, distance: 26.7
click at [157, 103] on th "Search zaff « ‹ 1 › »" at bounding box center [287, 98] width 274 height 14
type input "bana"
click at [183, 81] on td "Paris Corner Banana Bliss for Unisex Eau de perfume" at bounding box center [244, 83] width 127 height 17
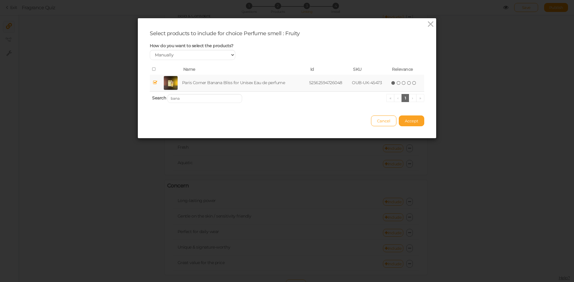
click at [412, 124] on button "Accept" at bounding box center [411, 121] width 25 height 11
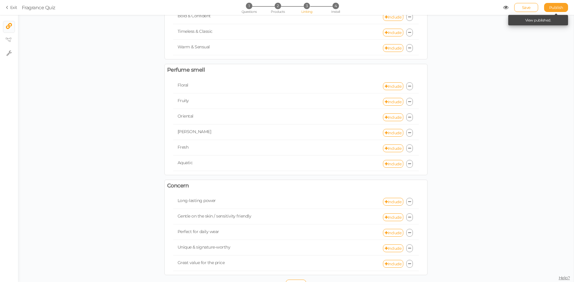
click at [554, 11] on link "Publish" at bounding box center [556, 7] width 24 height 9
click at [385, 119] on icon at bounding box center [386, 118] width 3 height 4
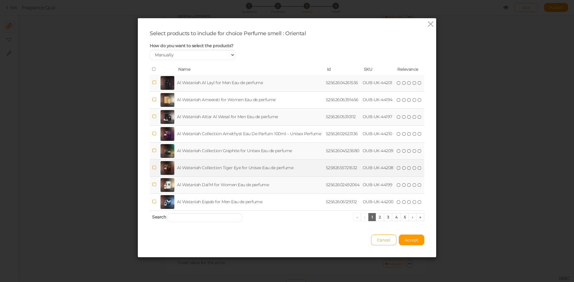
click at [211, 167] on td "Al Wataniah Collection Tiger Eye for Unisex Eau de perfume" at bounding box center [250, 168] width 149 height 17
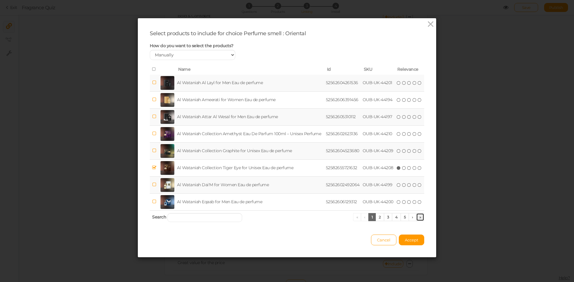
click at [420, 216] on link "»" at bounding box center [420, 217] width 8 height 8
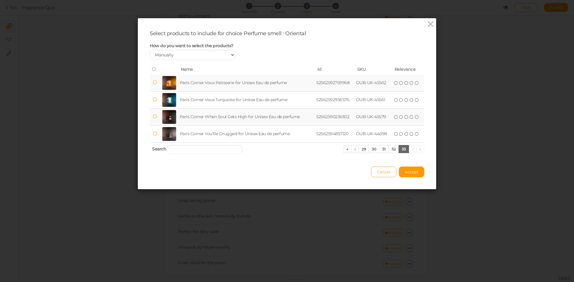
click at [289, 119] on td "Paris Corner When Soul Gets High for Unisex Eau de perfume" at bounding box center [246, 116] width 137 height 17
click at [254, 116] on td "Paris Corner When Soul Gets High for Unisex Eau de perfume" at bounding box center [246, 116] width 137 height 17
click at [388, 151] on link "32" at bounding box center [393, 149] width 10 height 8
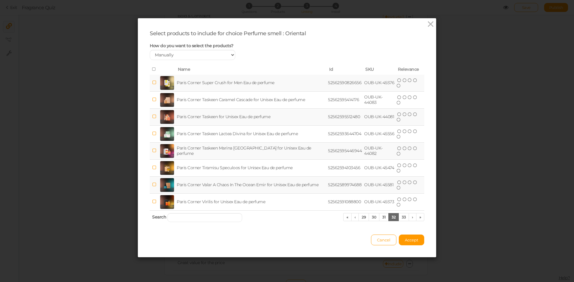
click at [251, 147] on td "Paris Corner Taskeen Marina [GEOGRAPHIC_DATA] for Unisex Eau de perfume" at bounding box center [250, 151] width 151 height 17
click at [382, 215] on link "31" at bounding box center [384, 217] width 10 height 8
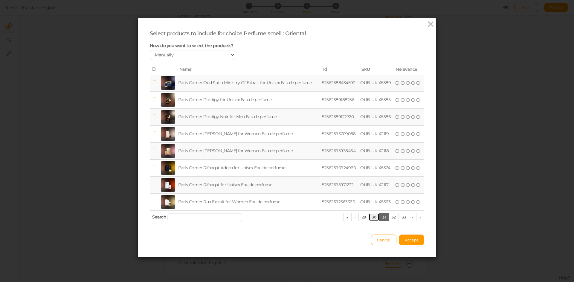
click at [373, 218] on link "30" at bounding box center [373, 217] width 11 height 8
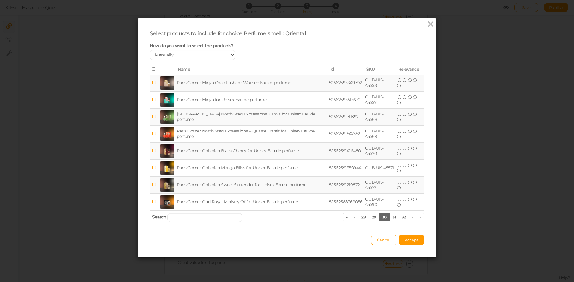
click at [261, 186] on td "Paris Corner Ophidian Sweet Surrender for Unisex Eau de perfume" at bounding box center [251, 185] width 152 height 17
click at [370, 218] on link "29" at bounding box center [373, 217] width 10 height 8
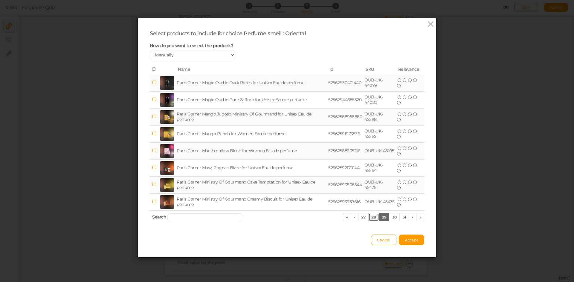
click at [368, 217] on link "28" at bounding box center [373, 217] width 11 height 8
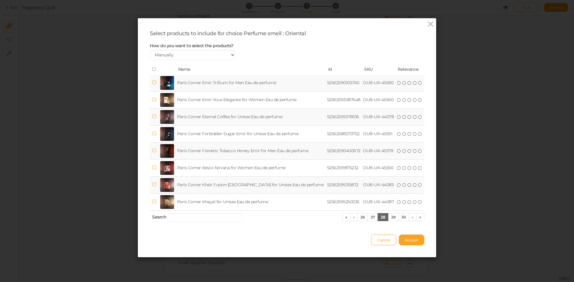
click at [405, 238] on span "Accept" at bounding box center [411, 240] width 13 height 5
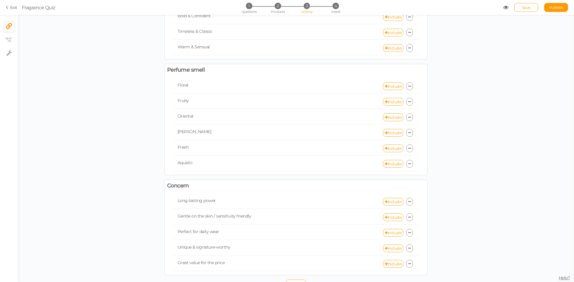
click at [557, 3] on section "Exit Fragrance Quiz 1 Questions 2 Products 3 Linking 4 Install Save Publish Vie…" at bounding box center [287, 7] width 574 height 15
click at [558, 7] on span "Publish" at bounding box center [556, 7] width 14 height 5
click at [390, 132] on link "Include" at bounding box center [393, 133] width 20 height 8
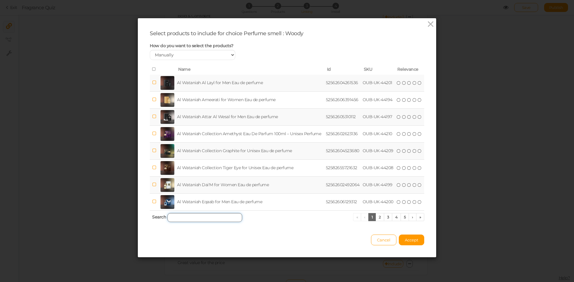
click at [224, 219] on input "search" at bounding box center [204, 217] width 75 height 9
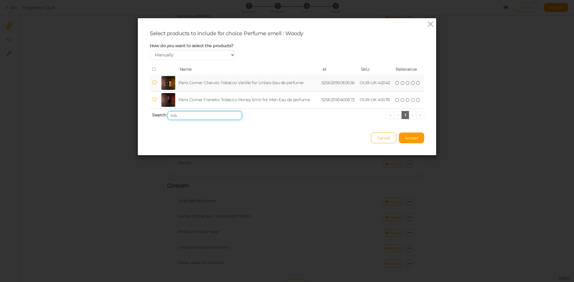
type input "tob"
click at [230, 86] on td "Paris Corner Charuto Tobacco Vanille for Unisex Eau de perfume" at bounding box center [248, 83] width 143 height 17
click at [410, 137] on span "Accept" at bounding box center [411, 138] width 13 height 5
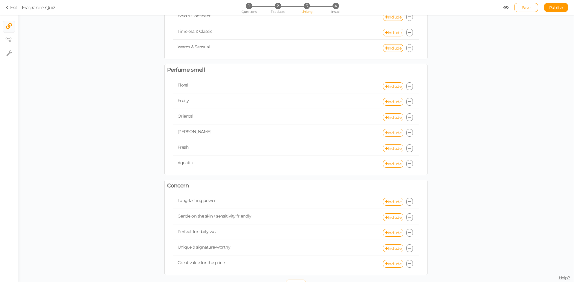
click at [390, 132] on link "Include" at bounding box center [393, 133] width 20 height 8
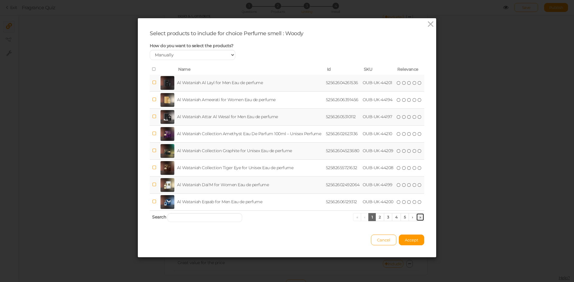
click at [416, 218] on link "»" at bounding box center [420, 217] width 8 height 8
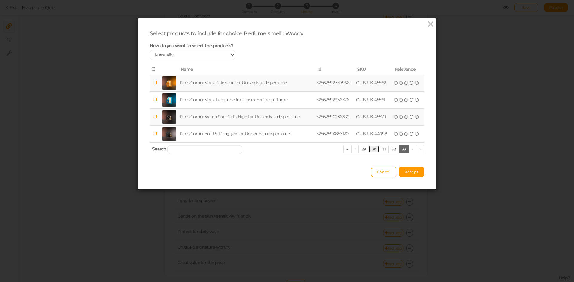
click at [373, 147] on link "30" at bounding box center [373, 149] width 11 height 8
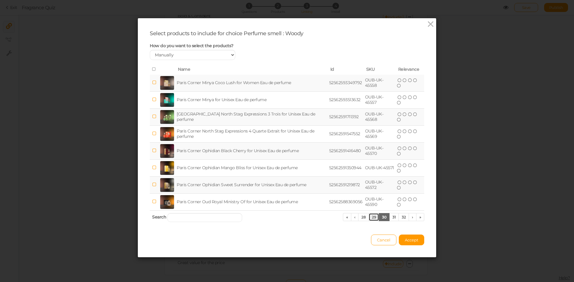
click at [368, 221] on link "29" at bounding box center [373, 217] width 10 height 8
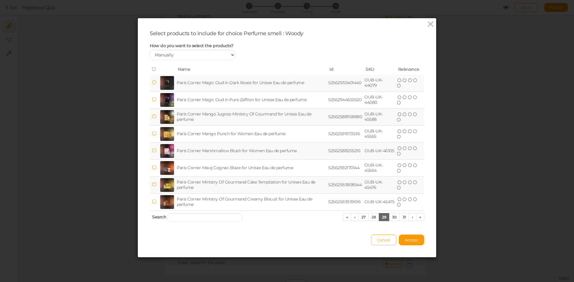
click at [266, 152] on td "Paris Corner Marshmallow Blush for Women Eau de perfume" at bounding box center [250, 151] width 151 height 17
click at [371, 217] on link "28" at bounding box center [373, 217] width 11 height 8
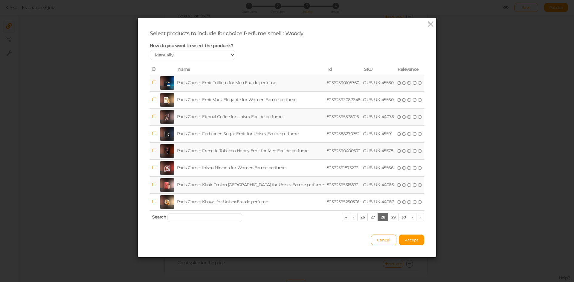
click at [221, 155] on td "Paris Corner Frenetic Tobacco Honey Emir for Men Eau de perfume" at bounding box center [251, 151] width 150 height 17
click at [411, 237] on button "Accept" at bounding box center [411, 240] width 25 height 11
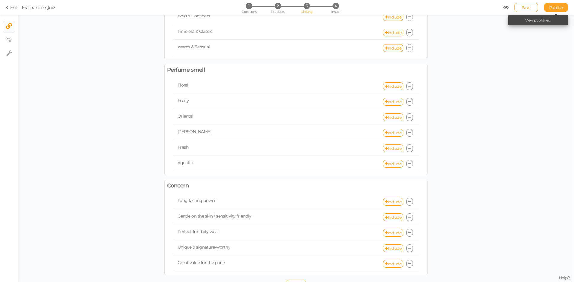
click at [546, 7] on link "Publish" at bounding box center [556, 7] width 24 height 9
click at [394, 146] on link "Include" at bounding box center [393, 149] width 20 height 8
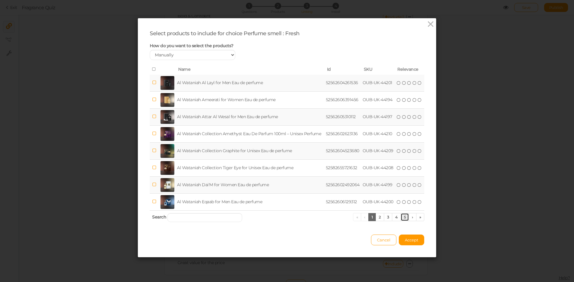
click at [405, 216] on link "5" at bounding box center [404, 217] width 9 height 8
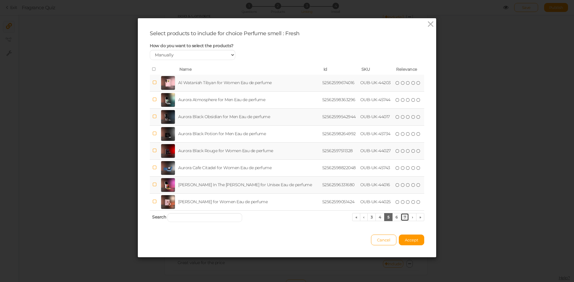
click at [405, 216] on link "7" at bounding box center [404, 217] width 9 height 8
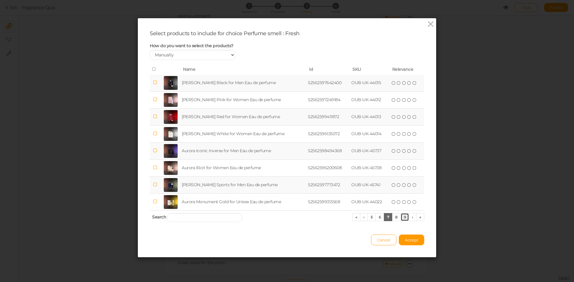
click at [405, 216] on link "9" at bounding box center [404, 217] width 9 height 8
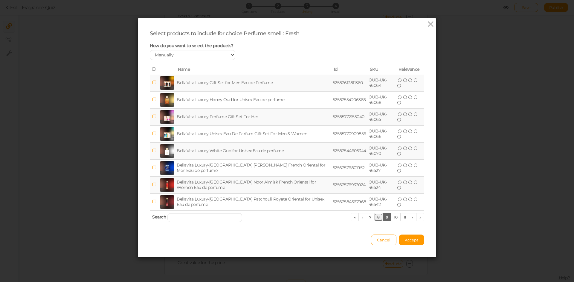
click at [374, 217] on link "8" at bounding box center [378, 217] width 9 height 8
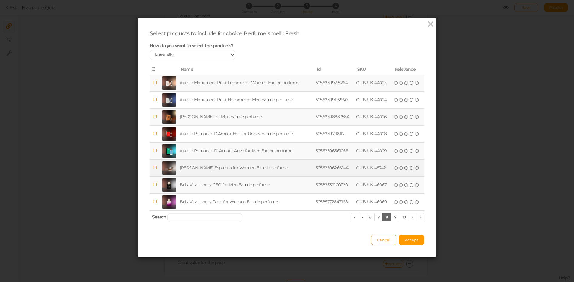
click at [234, 165] on td "[PERSON_NAME] Espresso for Women Eau de perfume" at bounding box center [246, 168] width 136 height 17
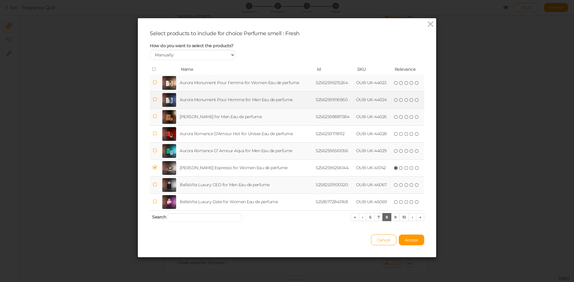
click at [227, 101] on td "Aurora Monument Pour Homme for Men Eau de perfume" at bounding box center [246, 99] width 136 height 17
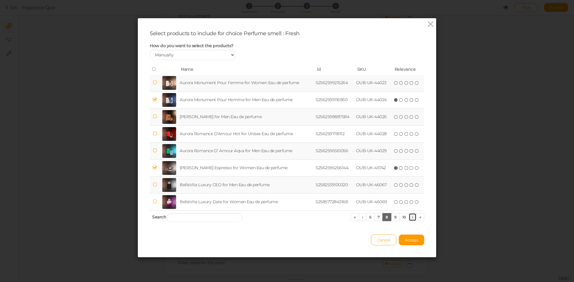
click at [409, 217] on link "›" at bounding box center [412, 217] width 8 height 8
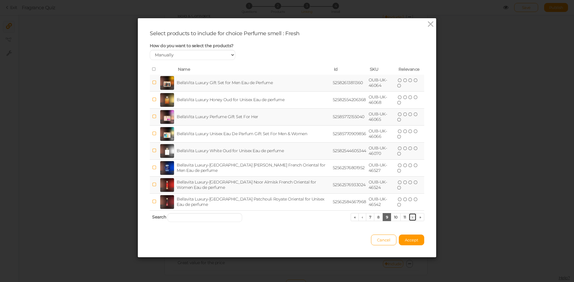
click at [409, 217] on link "›" at bounding box center [412, 217] width 8 height 8
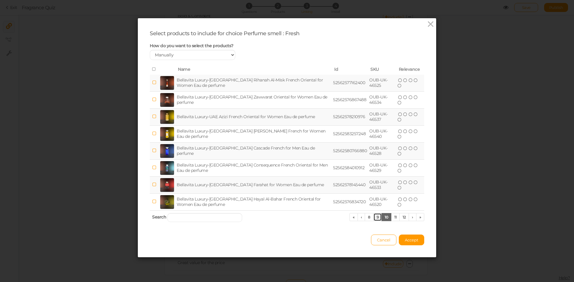
click at [373, 217] on link "9" at bounding box center [377, 217] width 9 height 8
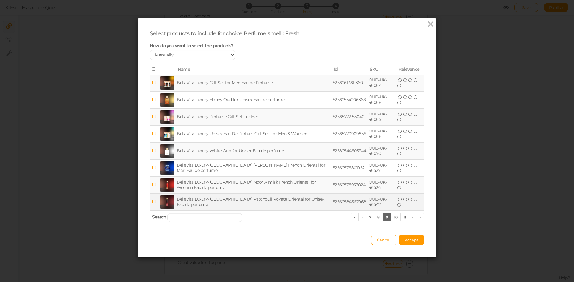
click at [263, 201] on td "Bellavita Luxury-[GEOGRAPHIC_DATA] Patchouli Royate Oriental for Unisex Eau de …" at bounding box center [253, 202] width 156 height 17
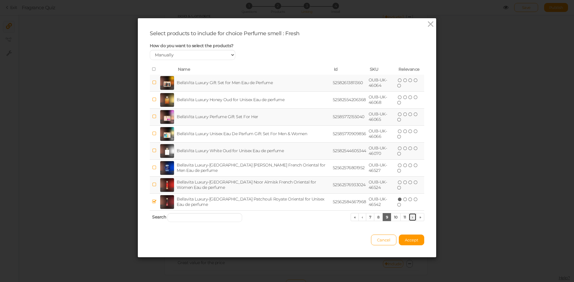
click at [409, 218] on link "›" at bounding box center [412, 217] width 8 height 8
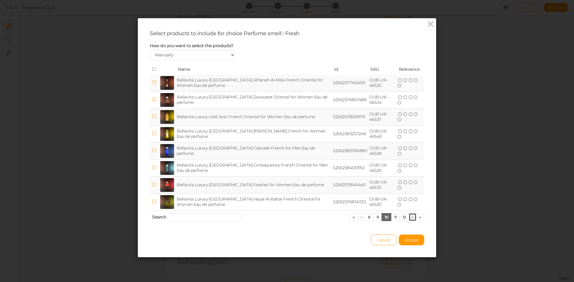
click at [409, 218] on link "›" at bounding box center [412, 217] width 8 height 8
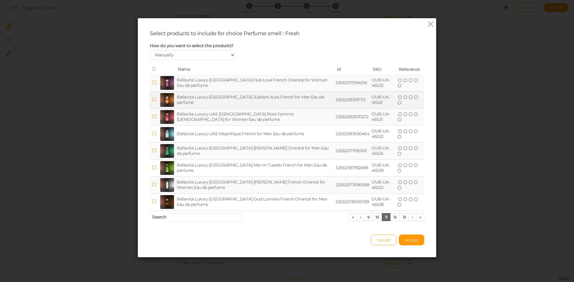
click at [226, 99] on td "Bellavita Luxury-[GEOGRAPHIC_DATA] Jubilant Aura French for Men Eau de perfume" at bounding box center [254, 99] width 159 height 17
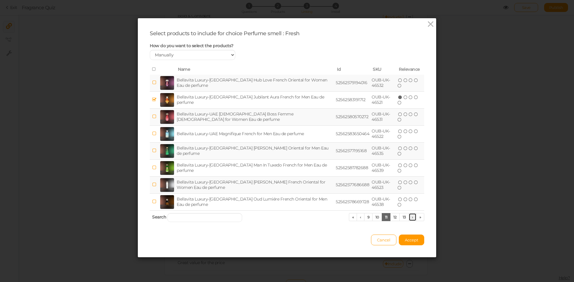
click at [410, 218] on link "›" at bounding box center [412, 217] width 8 height 8
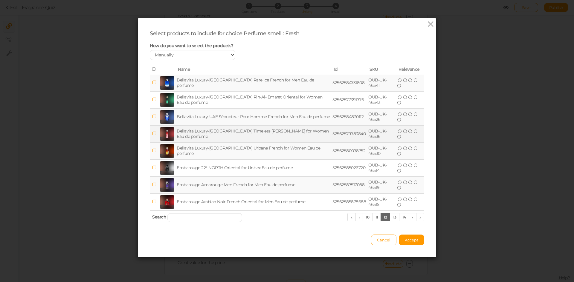
click at [222, 130] on td "Bellavita Luxury-[GEOGRAPHIC_DATA] Timeless [PERSON_NAME] for Women Eau de perf…" at bounding box center [253, 133] width 156 height 17
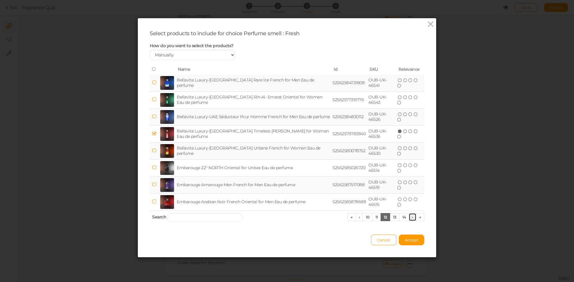
click at [409, 220] on link "›" at bounding box center [412, 217] width 8 height 8
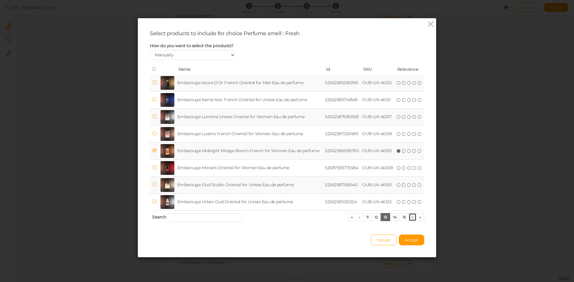
click at [409, 220] on link "›" at bounding box center [412, 217] width 8 height 8
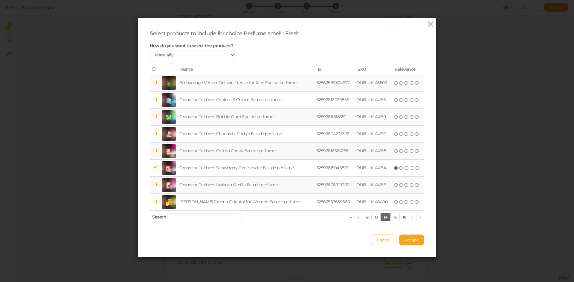
click at [413, 238] on span "Accept" at bounding box center [411, 240] width 13 height 5
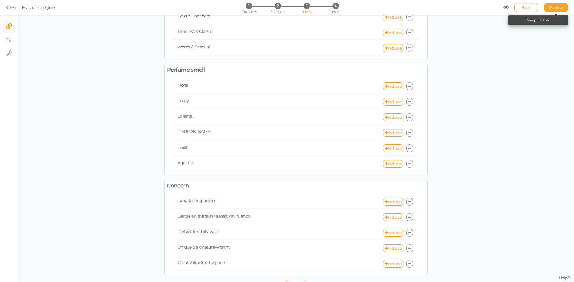
click at [551, 10] on link "Publish" at bounding box center [556, 7] width 24 height 9
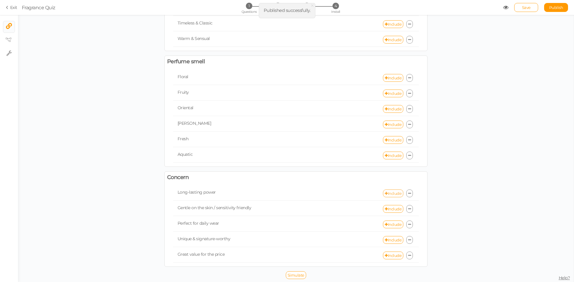
click at [387, 196] on link "Include" at bounding box center [393, 194] width 20 height 8
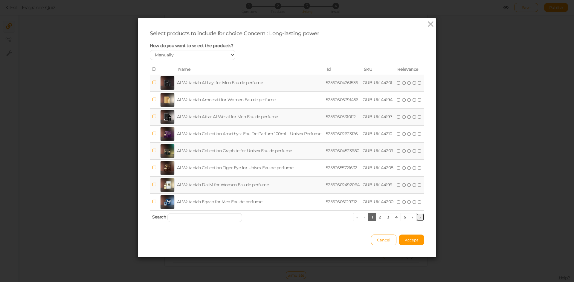
click at [418, 218] on link "»" at bounding box center [420, 217] width 8 height 8
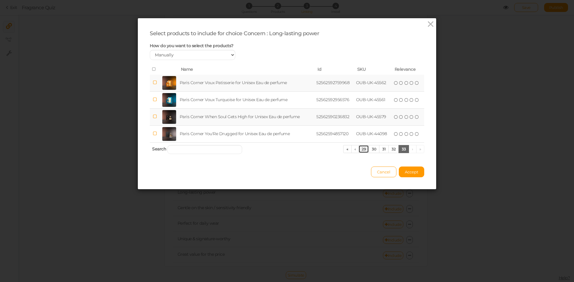
click at [358, 148] on link "29" at bounding box center [363, 149] width 10 height 8
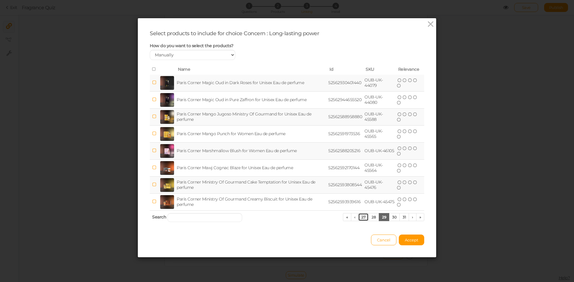
click at [362, 219] on link "27" at bounding box center [363, 217] width 10 height 8
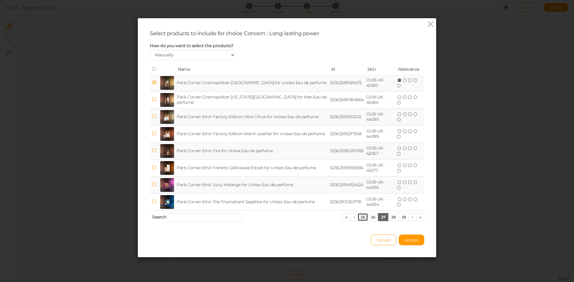
click at [361, 218] on link "25" at bounding box center [362, 217] width 10 height 8
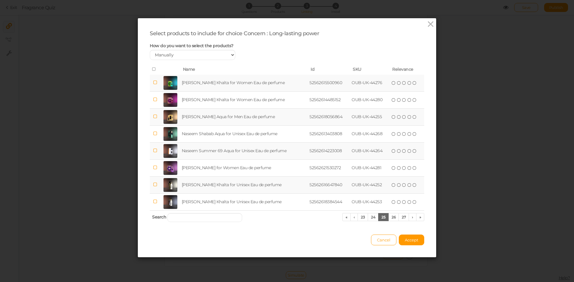
click at [192, 155] on td "Naseem Summer 69 Aqua for Unisex Eau de perfume" at bounding box center [244, 151] width 128 height 17
click at [362, 216] on link "23" at bounding box center [362, 217] width 10 height 8
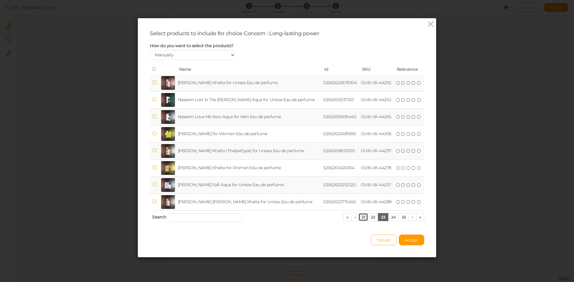
click at [362, 216] on link "21" at bounding box center [363, 217] width 10 height 8
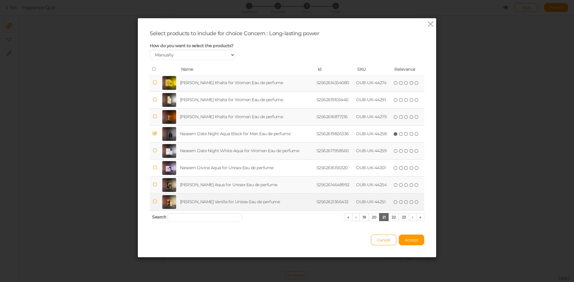
click at [261, 200] on td "[PERSON_NAME] Vanilla for Unisex Eau de perfume" at bounding box center [247, 202] width 137 height 17
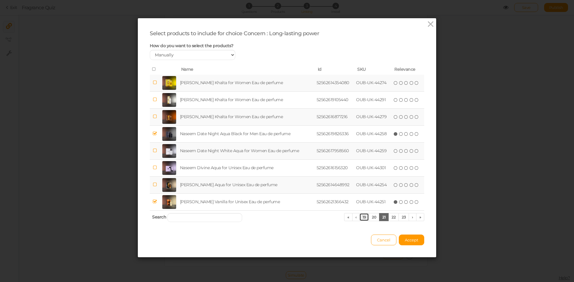
click at [363, 217] on link "19" at bounding box center [364, 217] width 10 height 8
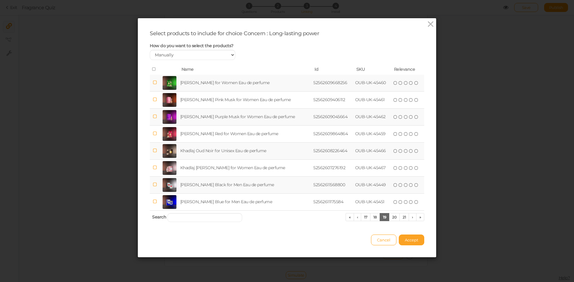
click at [407, 240] on span "Accept" at bounding box center [411, 240] width 13 height 5
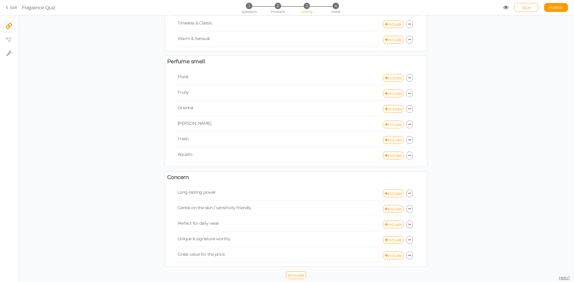
click at [386, 123] on link "Include" at bounding box center [393, 125] width 20 height 8
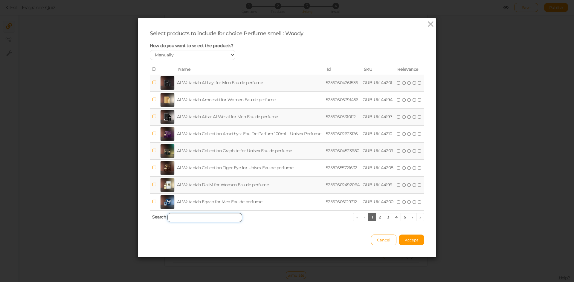
click at [228, 221] on input "search" at bounding box center [204, 217] width 75 height 9
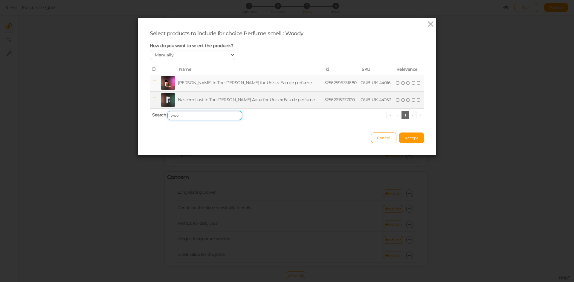
type input "woo"
click at [246, 102] on td "Naseem Lost In The [PERSON_NAME] Aqua for Unisex Eau de perfume" at bounding box center [250, 99] width 146 height 17
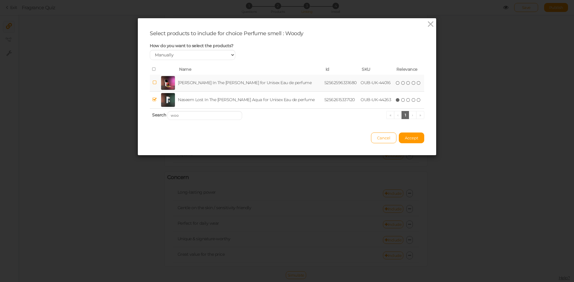
click at [246, 73] on th "Name" at bounding box center [250, 70] width 146 height 10
click at [252, 79] on td "[PERSON_NAME] In The [PERSON_NAME] for Unisex Eau de perfume" at bounding box center [250, 83] width 146 height 17
click at [411, 137] on span "Accept" at bounding box center [411, 138] width 13 height 5
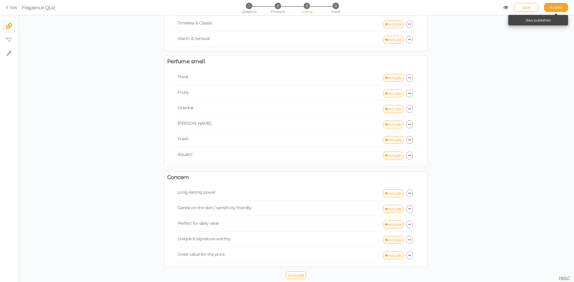
click at [553, 5] on span "Publish" at bounding box center [556, 7] width 14 height 5
click at [402, 209] on div "Include" at bounding box center [357, 209] width 123 height 8
click at [393, 211] on link "Include" at bounding box center [393, 209] width 20 height 8
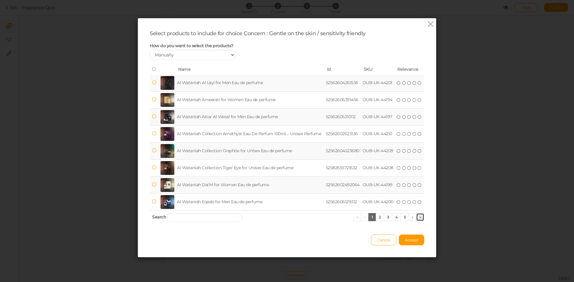
click at [416, 217] on link "»" at bounding box center [420, 217] width 8 height 8
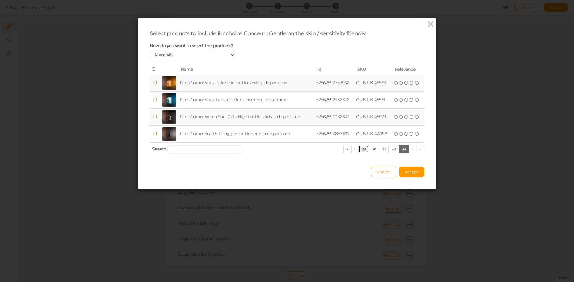
click at [360, 152] on link "29" at bounding box center [363, 149] width 10 height 8
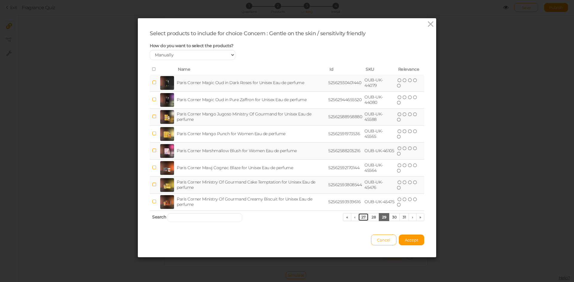
click at [365, 218] on link "27" at bounding box center [363, 217] width 10 height 8
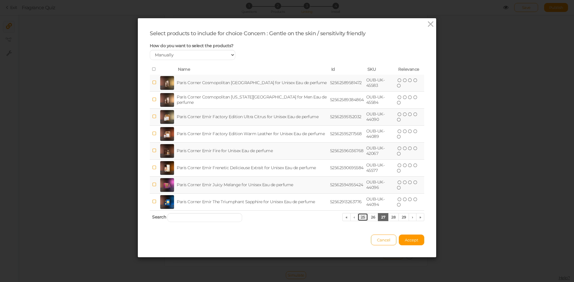
click at [361, 219] on link "25" at bounding box center [362, 217] width 10 height 8
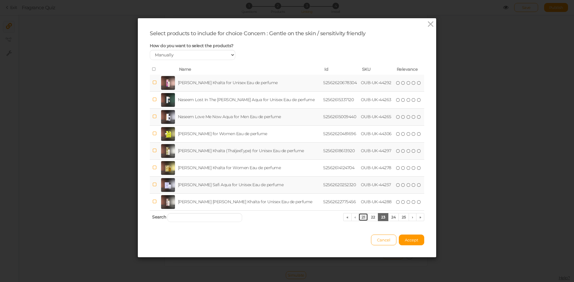
click at [361, 219] on link "21" at bounding box center [363, 217] width 10 height 8
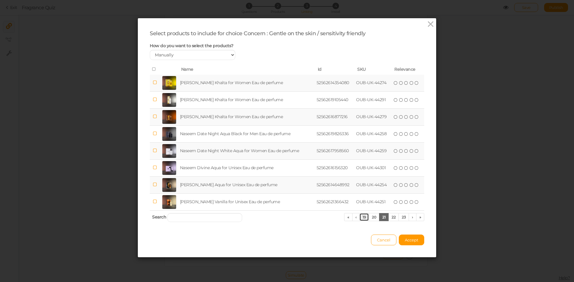
click at [361, 219] on link "19" at bounding box center [364, 217] width 10 height 8
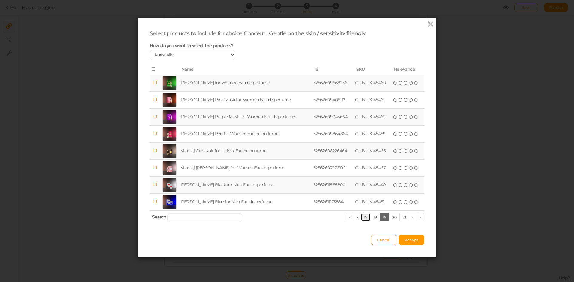
click at [361, 219] on link "17" at bounding box center [366, 217] width 10 height 8
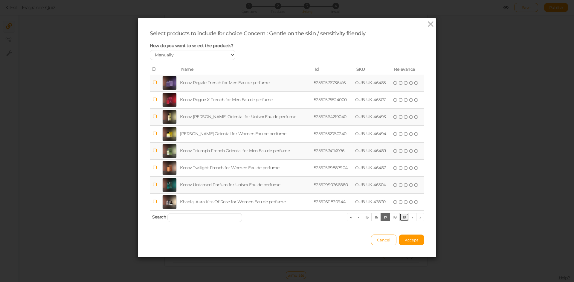
click at [400, 218] on link "19" at bounding box center [404, 217] width 10 height 8
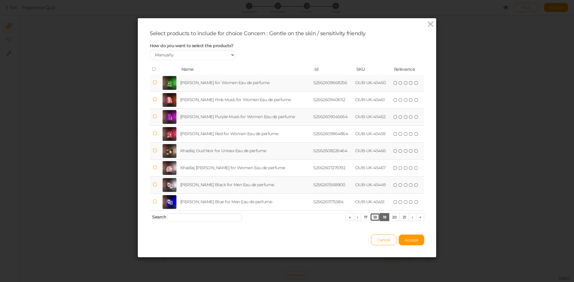
click at [370, 216] on link "18" at bounding box center [375, 217] width 10 height 8
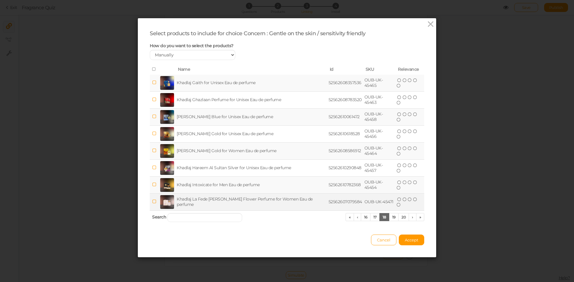
click at [279, 203] on td "Khadlaj La Fede [PERSON_NAME] Flower Perfume for Women Eau de perfume" at bounding box center [251, 202] width 152 height 17
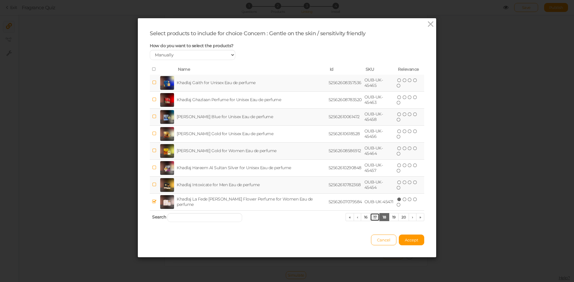
click at [370, 218] on link "17" at bounding box center [375, 217] width 10 height 8
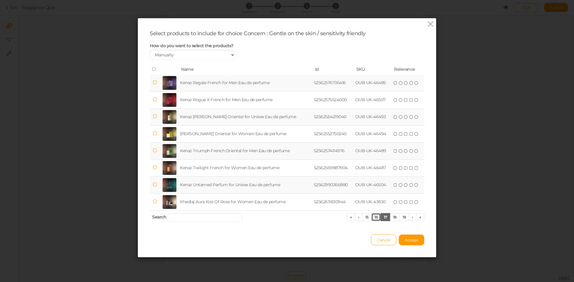
click at [371, 218] on link "16" at bounding box center [376, 217] width 10 height 8
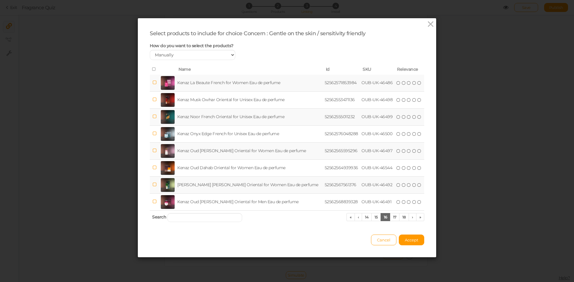
click at [259, 83] on td "Kenaz La Beaute French for Women Eau de perfume" at bounding box center [249, 83] width 147 height 17
click at [371, 219] on link "15" at bounding box center [376, 217] width 10 height 8
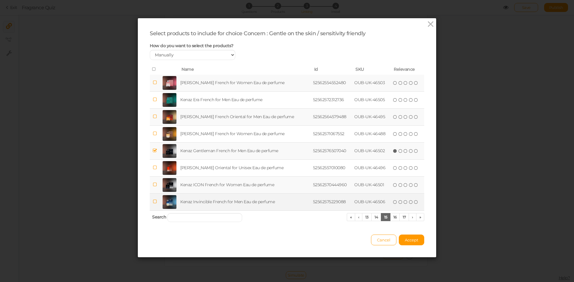
click at [237, 202] on td "Kenaz Invincible French for Men Eau de perfume" at bounding box center [245, 202] width 133 height 17
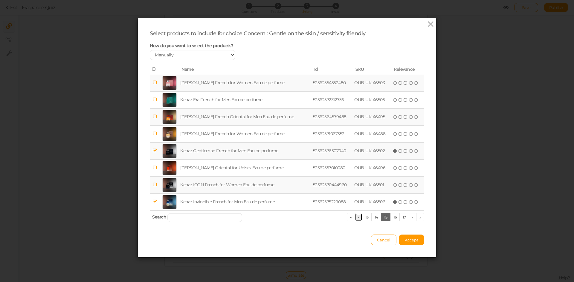
click at [357, 216] on link "‹" at bounding box center [359, 217] width 8 height 8
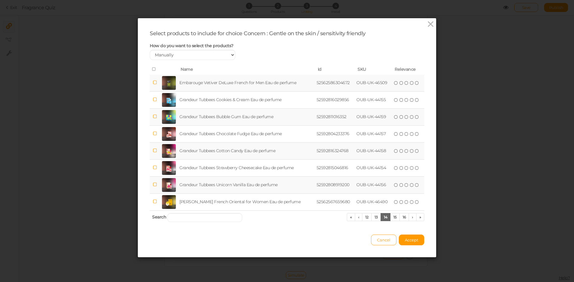
click at [251, 150] on td "Grandeur Tubbees Cotton Candy Eau de perfume" at bounding box center [246, 151] width 137 height 17
click at [409, 238] on span "Accept" at bounding box center [411, 240] width 13 height 5
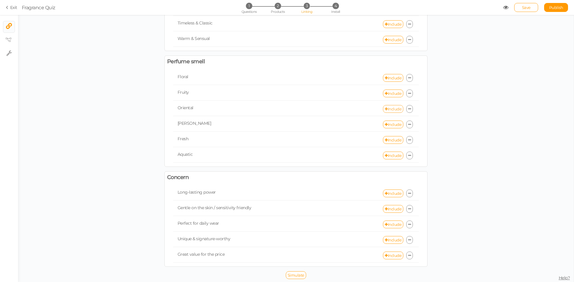
click at [390, 109] on link "Include" at bounding box center [393, 109] width 20 height 8
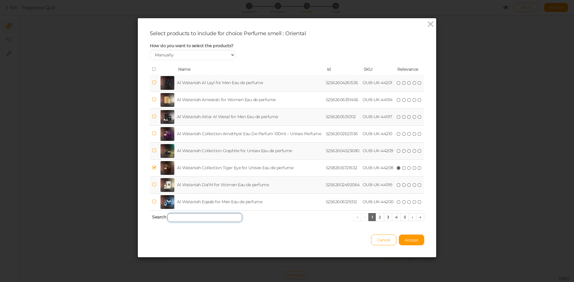
click at [219, 216] on input "search" at bounding box center [204, 217] width 75 height 9
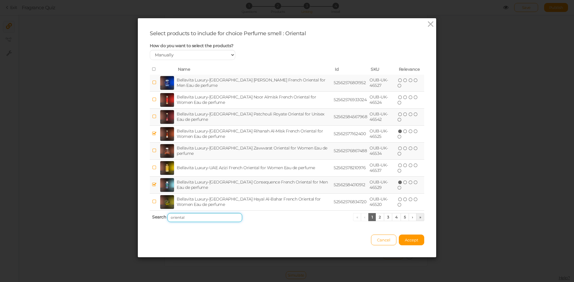
type input "oriental"
click at [419, 216] on link "»" at bounding box center [420, 217] width 8 height 8
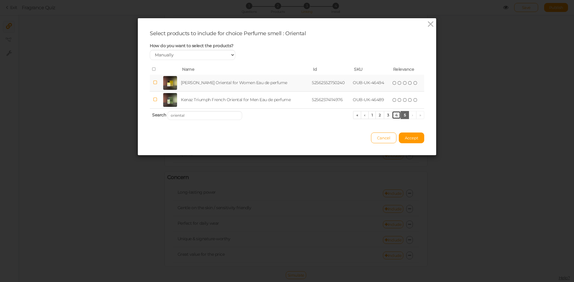
click at [395, 116] on link "4" at bounding box center [396, 115] width 9 height 8
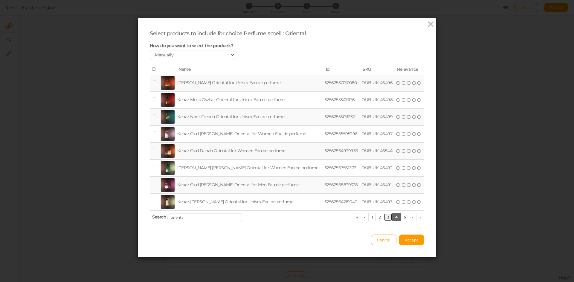
click at [386, 218] on link "3" at bounding box center [388, 217] width 9 height 8
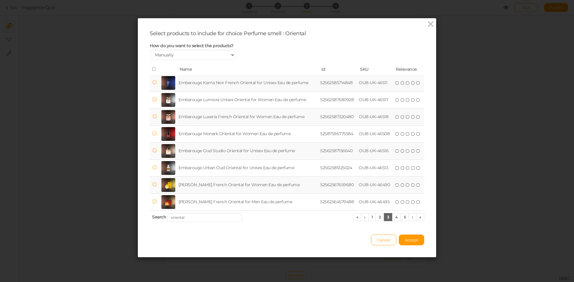
click at [220, 149] on td "Embarouge Oud Studio Oriental for Unisex Eau de perfume" at bounding box center [248, 151] width 142 height 17
click at [226, 115] on td "Embarouge Luxeria French Oriental for Women Eau de perfume" at bounding box center [248, 116] width 142 height 17
click at [378, 220] on link "2" at bounding box center [379, 217] width 9 height 8
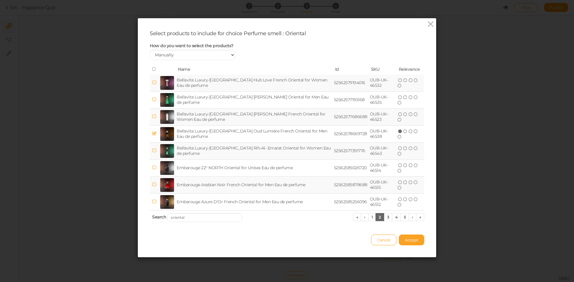
click at [415, 240] on span "Accept" at bounding box center [411, 240] width 13 height 5
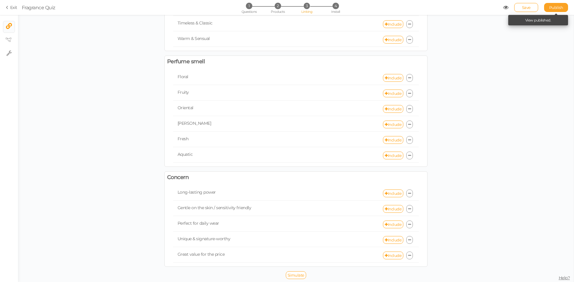
click at [550, 6] on span "Publish" at bounding box center [556, 7] width 14 height 5
click at [391, 224] on link "Include" at bounding box center [393, 225] width 20 height 8
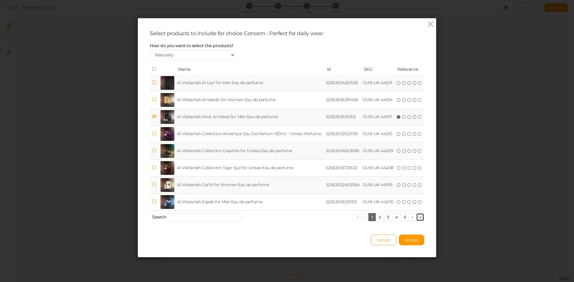
click at [418, 217] on link "»" at bounding box center [420, 217] width 8 height 8
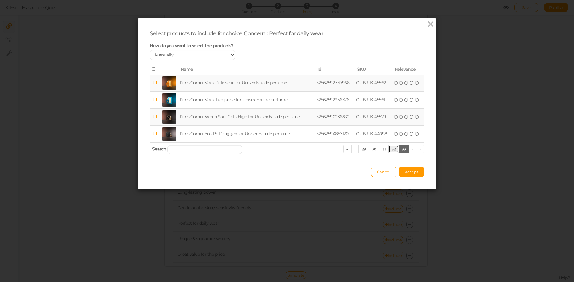
click at [392, 151] on link "32" at bounding box center [393, 149] width 10 height 8
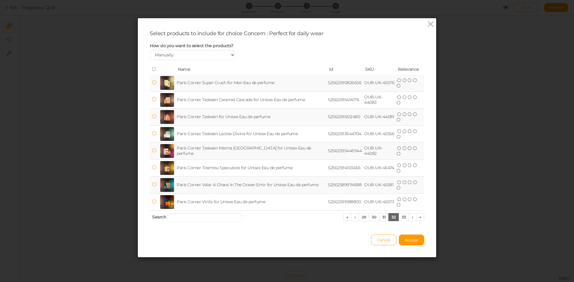
click at [199, 81] on td "Paris Corner Super Crush for Men Eau de perfume" at bounding box center [250, 83] width 151 height 17
click at [384, 220] on link "31" at bounding box center [384, 217] width 10 height 8
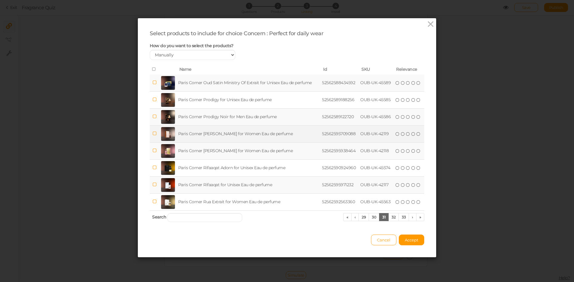
click at [233, 137] on td "Paris Corner [PERSON_NAME] for Women Eau de perfume" at bounding box center [249, 133] width 144 height 17
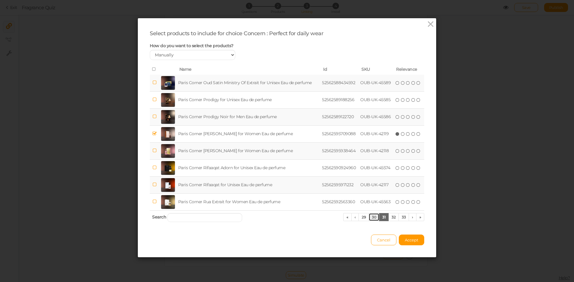
click at [368, 218] on link "30" at bounding box center [373, 217] width 11 height 8
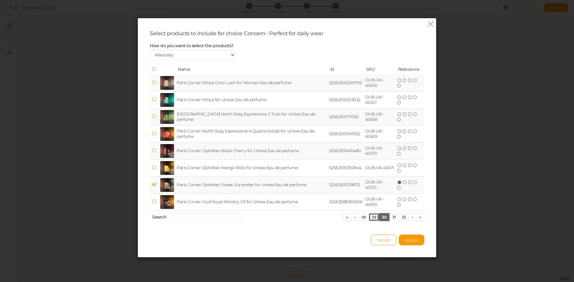
click at [368, 218] on link "29" at bounding box center [373, 217] width 10 height 8
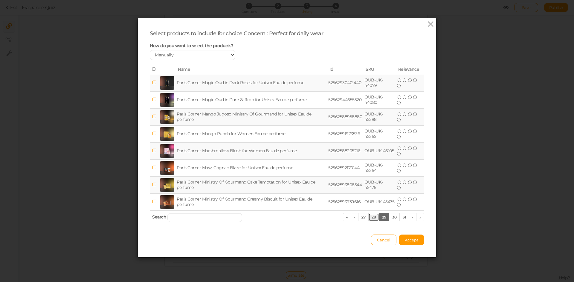
click at [369, 218] on link "28" at bounding box center [373, 217] width 11 height 8
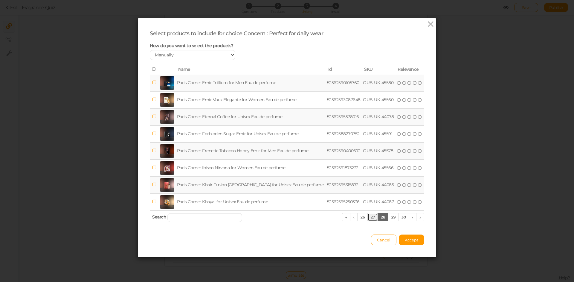
click at [368, 218] on link "27" at bounding box center [372, 217] width 10 height 8
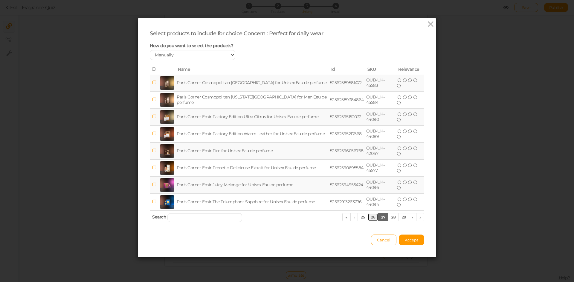
click at [368, 218] on link "26" at bounding box center [372, 217] width 10 height 8
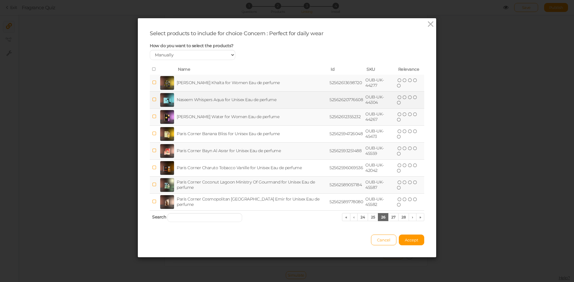
click at [256, 102] on td "Naseem Whispers Aqua for Unisex Eau de perfume" at bounding box center [251, 99] width 153 height 17
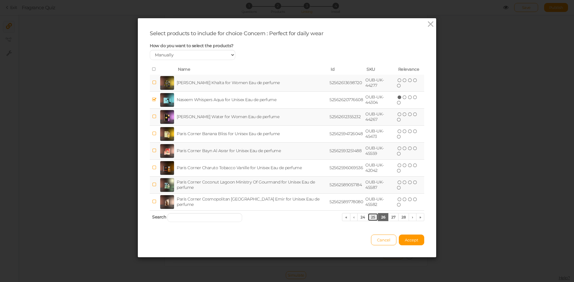
click at [367, 217] on link "25" at bounding box center [372, 217] width 10 height 8
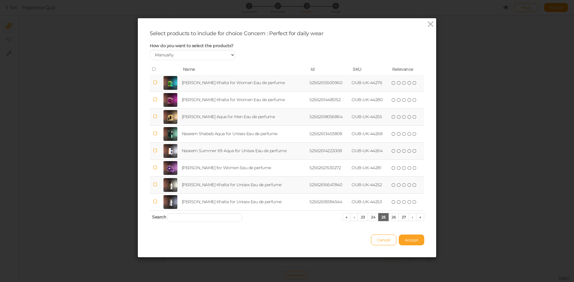
click at [405, 238] on span "Accept" at bounding box center [411, 240] width 13 height 5
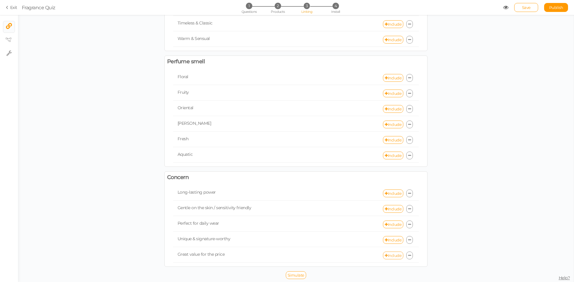
click at [387, 257] on link "Include" at bounding box center [393, 256] width 20 height 8
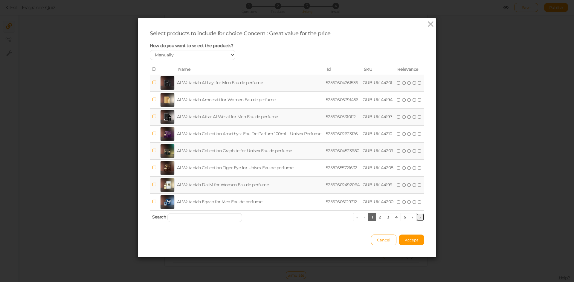
click at [417, 218] on link "»" at bounding box center [420, 217] width 8 height 8
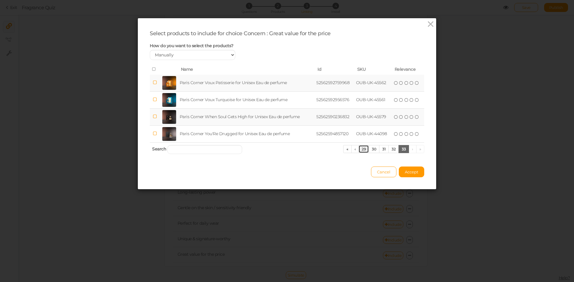
click at [362, 150] on link "29" at bounding box center [363, 149] width 10 height 8
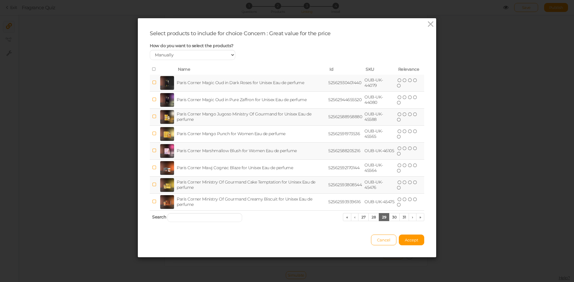
click at [243, 153] on td "Paris Corner Marshmallow Blush for Women Eau de perfume" at bounding box center [250, 151] width 151 height 17
click at [255, 186] on td "Paris Corner Ministry Of Gourmand Cake Temptation for Unisex Eau de perfume" at bounding box center [250, 185] width 151 height 17
click at [363, 216] on link "27" at bounding box center [363, 217] width 10 height 8
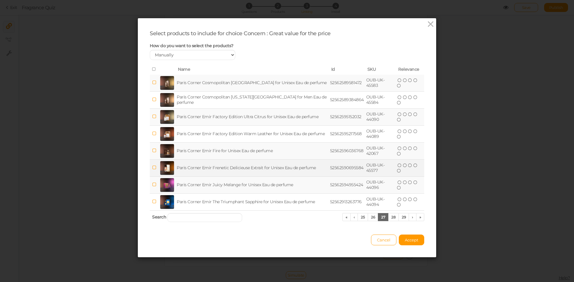
click at [255, 168] on td "Paris Corner Emir Frenetic Delicieuse Extrait for Unisex Eau de perfume" at bounding box center [251, 168] width 153 height 17
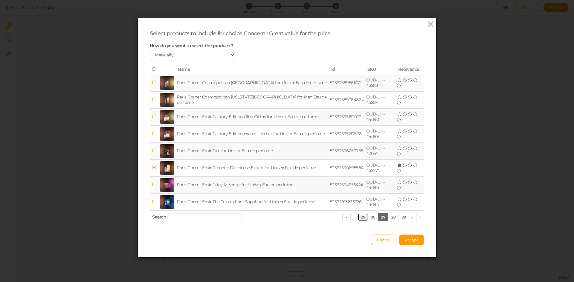
click at [359, 218] on link "25" at bounding box center [362, 217] width 10 height 8
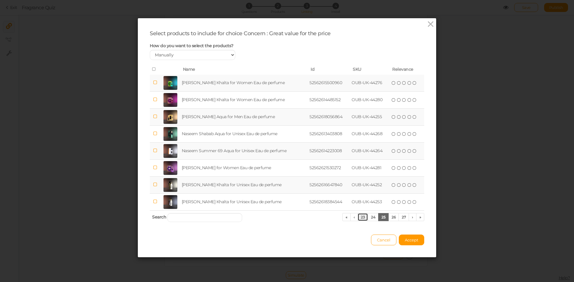
click at [359, 216] on link "23" at bounding box center [362, 217] width 10 height 8
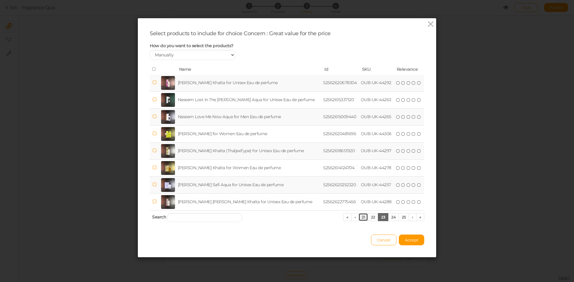
click at [359, 216] on link "21" at bounding box center [363, 217] width 10 height 8
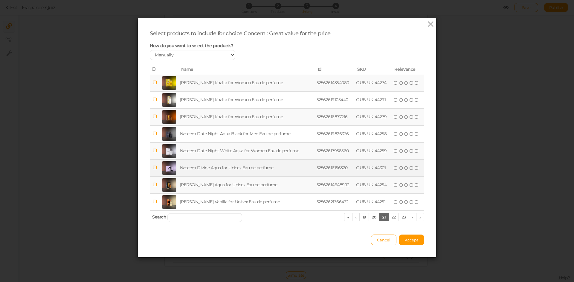
click at [252, 165] on td "Naseem Divine Aqua for Unisex Eau de perfume" at bounding box center [247, 168] width 137 height 17
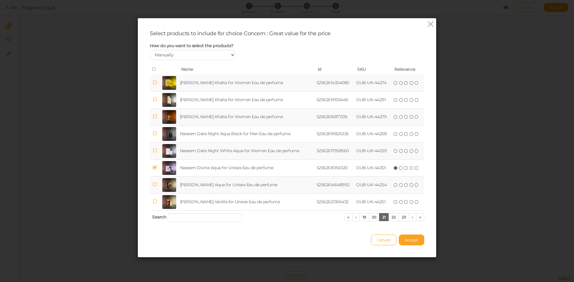
click at [407, 240] on span "Accept" at bounding box center [411, 240] width 13 height 5
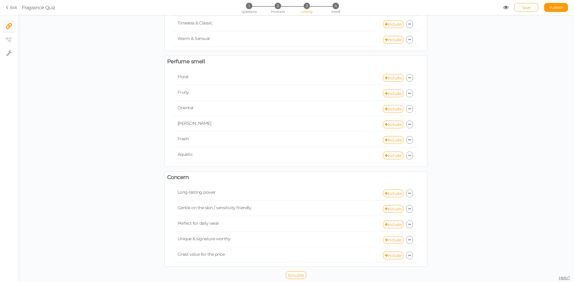
click at [395, 240] on link "Include" at bounding box center [393, 240] width 20 height 8
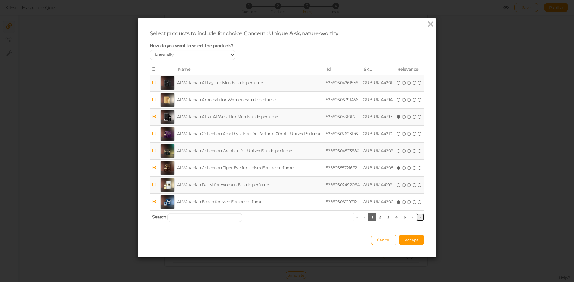
click at [416, 217] on link "»" at bounding box center [420, 217] width 8 height 8
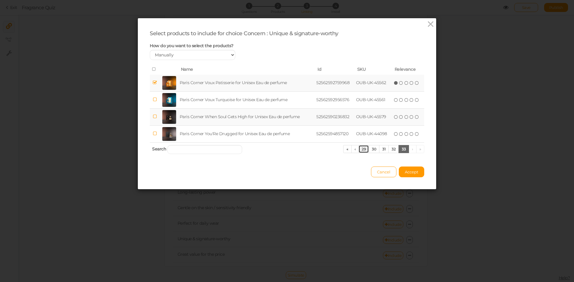
click at [359, 148] on link "29" at bounding box center [363, 149] width 10 height 8
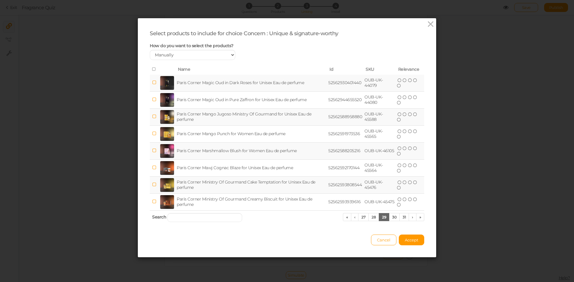
click at [268, 186] on td "Paris Corner Ministry Of Gourmand Cake Temptation for Unisex Eau de perfume" at bounding box center [250, 185] width 151 height 17
click at [361, 217] on link "27" at bounding box center [363, 217] width 10 height 8
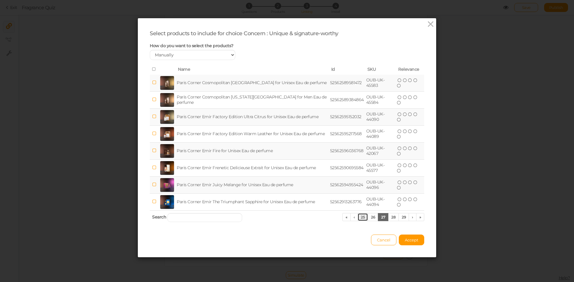
click at [361, 217] on link "25" at bounding box center [362, 217] width 10 height 8
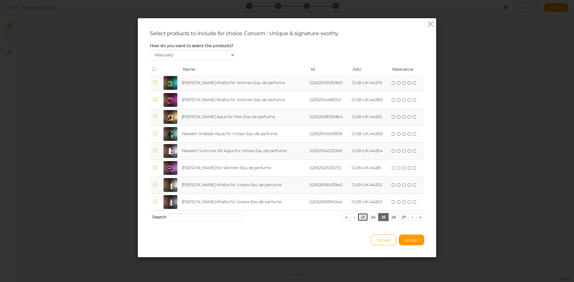
click at [361, 217] on link "23" at bounding box center [362, 217] width 10 height 8
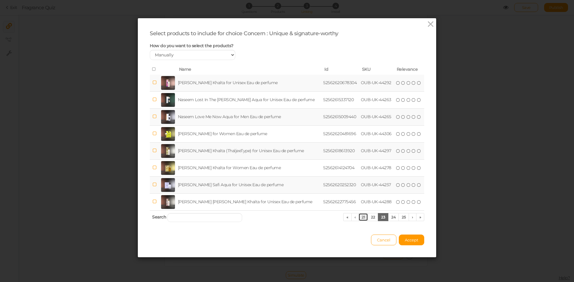
click at [361, 217] on link "21" at bounding box center [363, 217] width 10 height 8
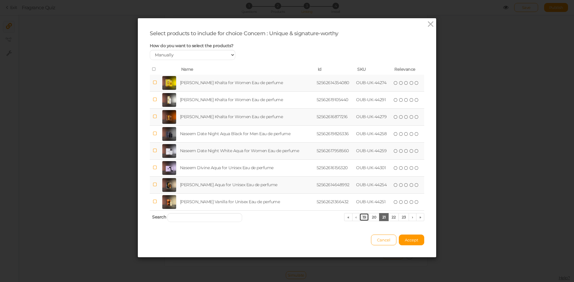
click at [361, 217] on link "19" at bounding box center [364, 217] width 10 height 8
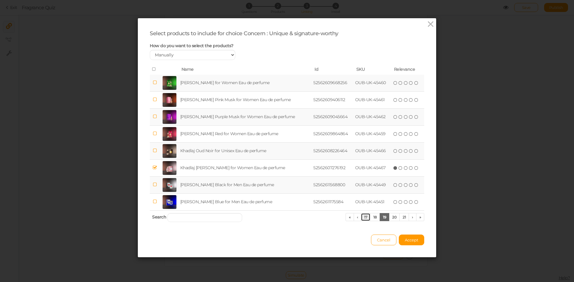
click at [361, 217] on link "17" at bounding box center [366, 217] width 10 height 8
click at [362, 217] on link "15" at bounding box center [367, 217] width 10 height 8
click at [362, 217] on link "13" at bounding box center [367, 217] width 10 height 8
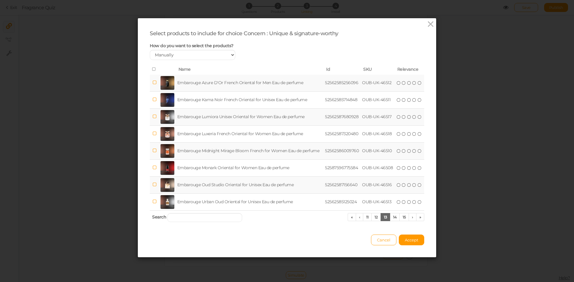
click at [211, 153] on td "Embarouge Midnight Mirage Bloom French for Women Eau de perfume" at bounding box center [250, 151] width 148 height 17
click at [363, 217] on link "11" at bounding box center [367, 217] width 9 height 8
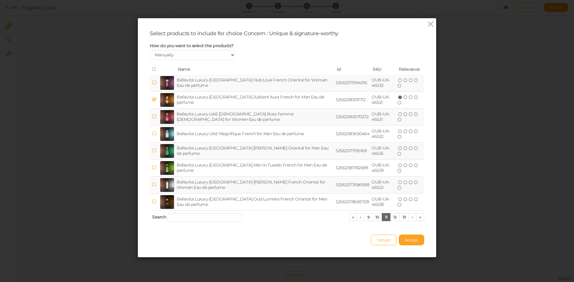
click at [406, 239] on span "Accept" at bounding box center [411, 240] width 13 height 5
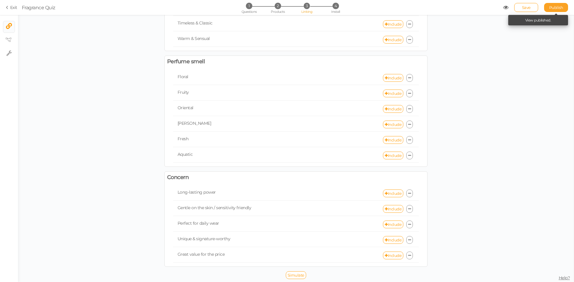
click at [548, 10] on link "Publish" at bounding box center [556, 7] width 24 height 9
click at [392, 222] on link "Include" at bounding box center [393, 225] width 20 height 8
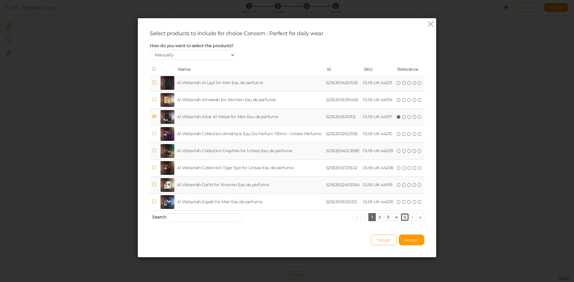
click at [402, 217] on link "5" at bounding box center [404, 217] width 9 height 8
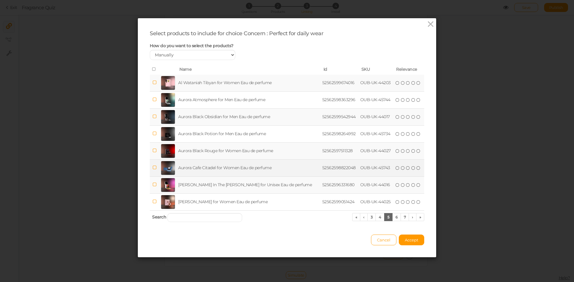
click at [204, 168] on td "Aurora Cafe Citadel for Women Eau de perfume" at bounding box center [249, 168] width 144 height 17
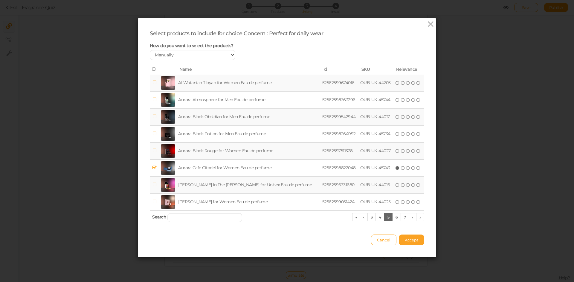
click at [411, 242] on span "Accept" at bounding box center [411, 240] width 13 height 5
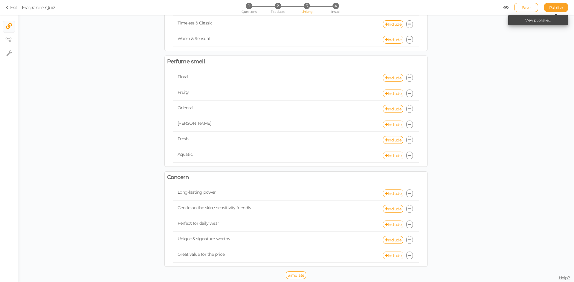
click at [550, 10] on link "Publish" at bounding box center [556, 7] width 24 height 9
drag, startPoint x: 421, startPoint y: 166, endPoint x: 433, endPoint y: 166, distance: 12.0
click at [433, 166] on div "Select the products to recommend or exclude for each choice. Place A Night Out …" at bounding box center [295, 59] width 555 height 446
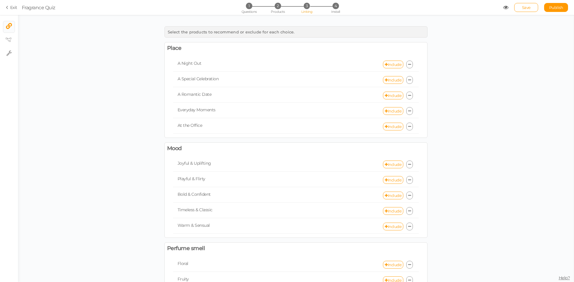
scroll to position [0, 0]
click at [276, 9] on div "1 Questions 2 Products 3 Linking 4 Install" at bounding box center [286, 8] width 125 height 11
click at [276, 11] on span "Products" at bounding box center [278, 12] width 14 height 4
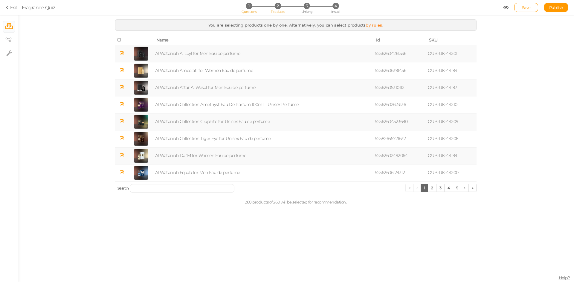
click at [254, 7] on li "1 Questions" at bounding box center [249, 6] width 28 height 6
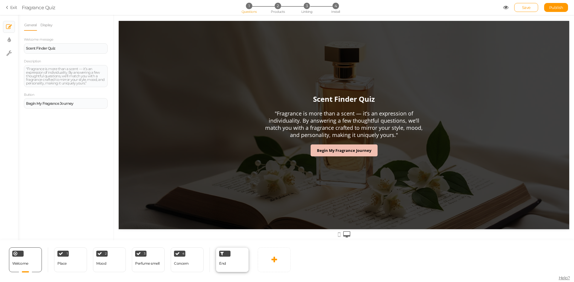
click at [236, 263] on div "End" at bounding box center [232, 260] width 33 height 25
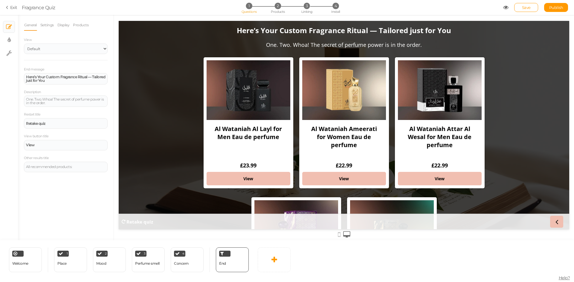
drag, startPoint x: 6, startPoint y: 7, endPoint x: 11, endPoint y: 10, distance: 6.6
click at [6, 7] on section "Exit Fragrance Quiz 1 Questions 2 Products 3 Linking 4 Install Save Publish Vie…" at bounding box center [287, 7] width 574 height 15
click at [11, 7] on link "Exit" at bounding box center [11, 7] width 11 height 6
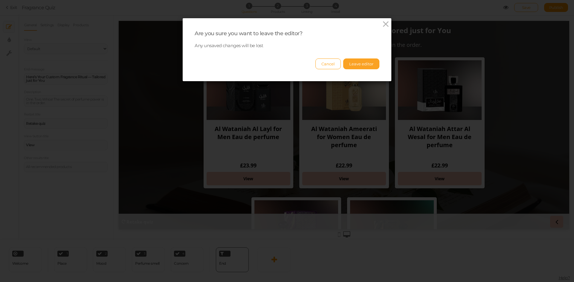
click at [364, 64] on button "Leave editor" at bounding box center [361, 64] width 36 height 11
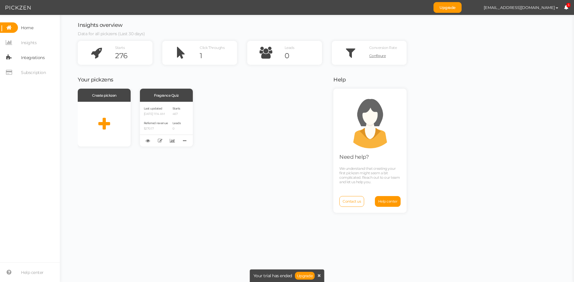
click at [27, 57] on span "Integrations" at bounding box center [33, 58] width 24 height 10
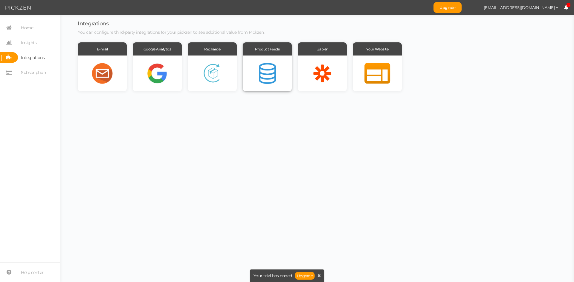
click at [273, 79] on div at bounding box center [267, 74] width 49 height 36
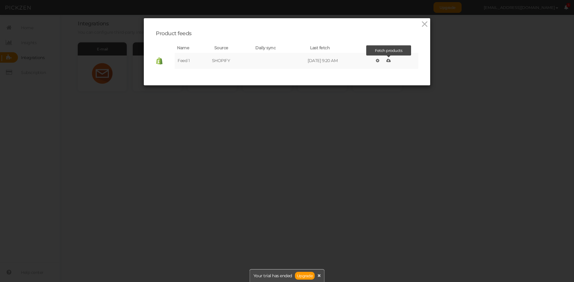
click at [389, 59] on icon at bounding box center [388, 61] width 4 height 4
click at [420, 27] on icon at bounding box center [424, 24] width 9 height 9
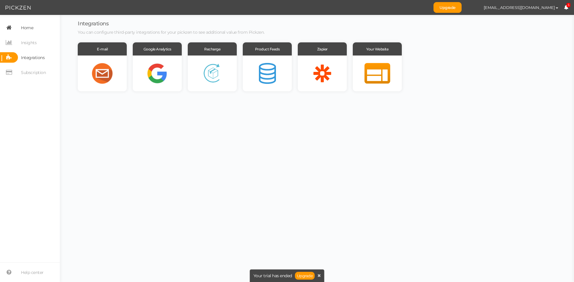
click at [35, 28] on link "Home" at bounding box center [30, 27] width 60 height 10
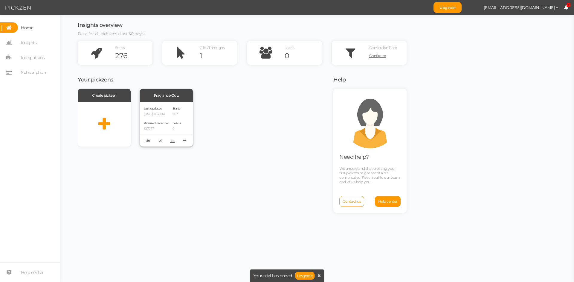
click at [178, 119] on div "Starts 467 Leads 0" at bounding box center [176, 124] width 8 height 37
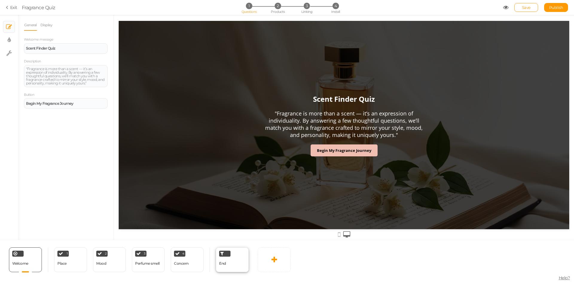
click at [236, 263] on div "End" at bounding box center [232, 260] width 33 height 25
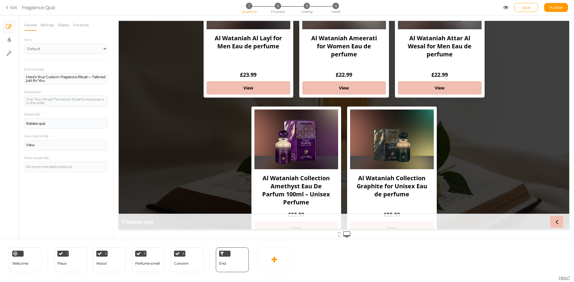
scroll to position [61, 0]
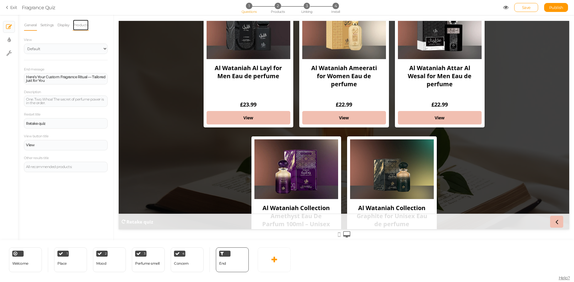
click at [83, 24] on link "Products" at bounding box center [81, 24] width 16 height 11
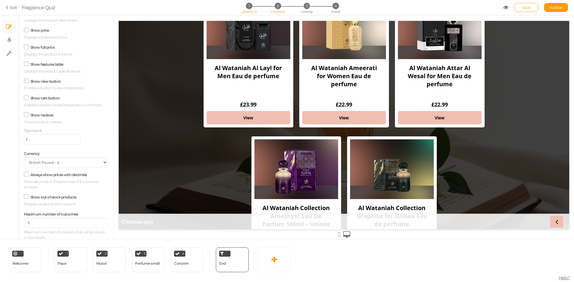
click at [282, 10] on span "Products" at bounding box center [278, 12] width 14 height 4
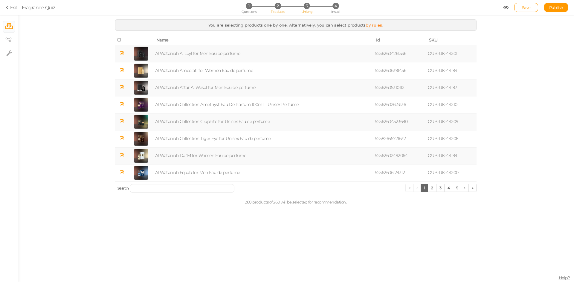
click at [303, 10] on span "Linking" at bounding box center [306, 12] width 11 height 4
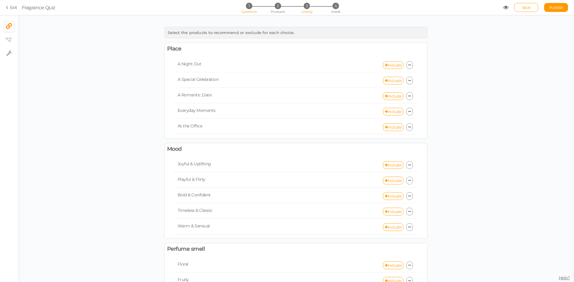
click at [248, 7] on span "1" at bounding box center [249, 6] width 6 height 6
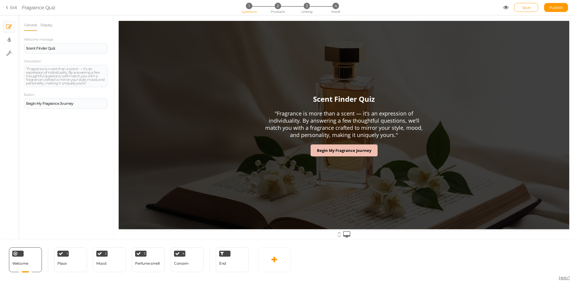
click at [332, 14] on section "Exit Fragrance Quiz 1 Questions 2 Products 3 Linking 4 Install Save Publish Vie…" at bounding box center [287, 7] width 574 height 15
click at [334, 10] on span "Install" at bounding box center [335, 12] width 9 height 4
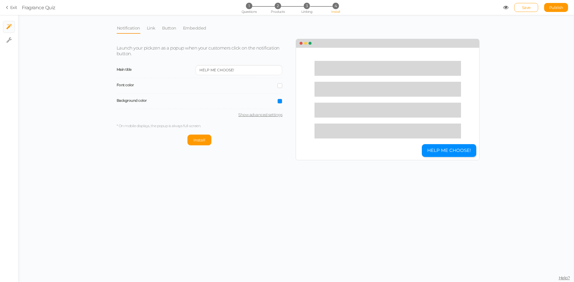
click at [246, 116] on link "Show advanced settings" at bounding box center [200, 114] width 166 height 5
select select "pct"
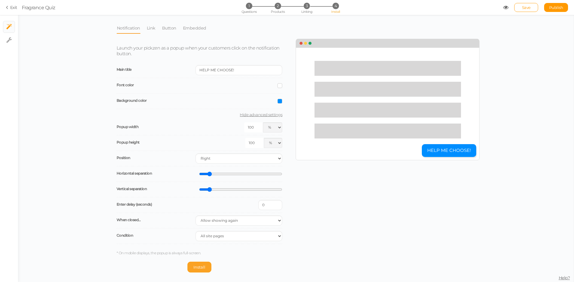
click at [199, 267] on span "Install" at bounding box center [199, 267] width 12 height 5
click at [178, 270] on button "Uninstall" at bounding box center [185, 267] width 30 height 11
click at [10, 8] on link "Exit" at bounding box center [11, 7] width 11 height 6
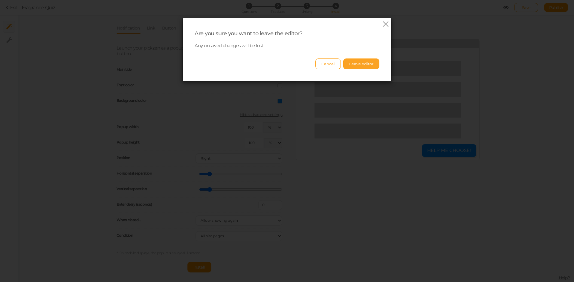
click at [364, 62] on button "Leave editor" at bounding box center [361, 64] width 36 height 11
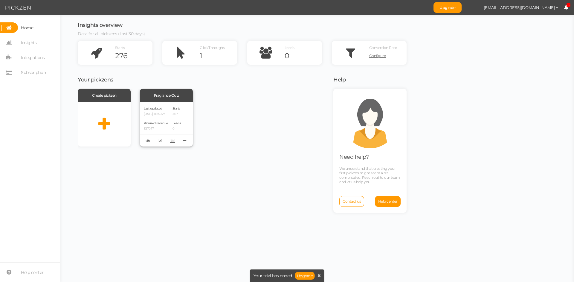
click at [178, 110] on span "Starts" at bounding box center [176, 109] width 8 height 4
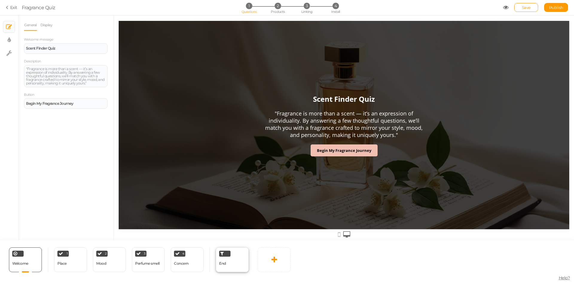
click at [233, 267] on div "End" at bounding box center [232, 260] width 33 height 25
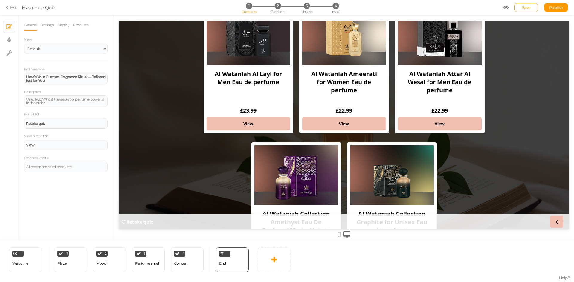
scroll to position [60, 0]
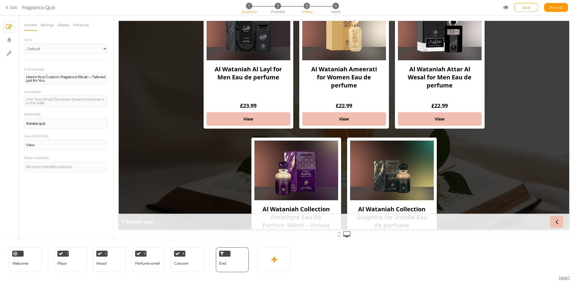
click at [306, 11] on span "Linking" at bounding box center [306, 12] width 11 height 4
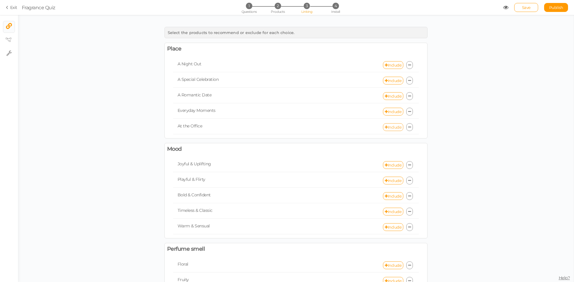
click at [386, 127] on link "Include" at bounding box center [393, 127] width 20 height 8
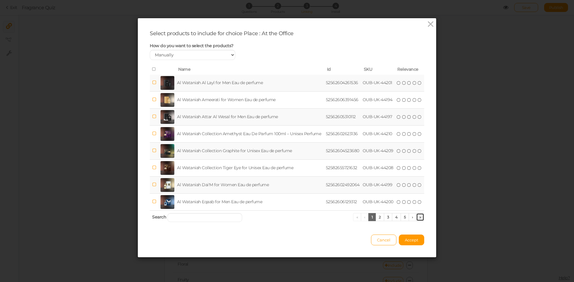
click at [419, 216] on link "»" at bounding box center [420, 217] width 8 height 8
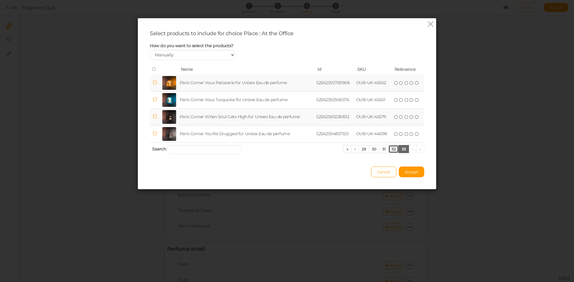
click at [389, 150] on link "32" at bounding box center [393, 149] width 10 height 8
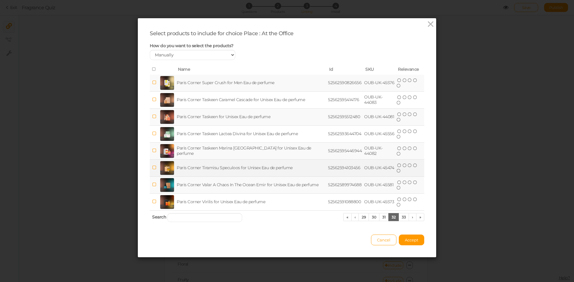
click at [235, 169] on td "Paris Corner Tiramisu Speculoos for Unisex Eau de perfume" at bounding box center [250, 168] width 151 height 17
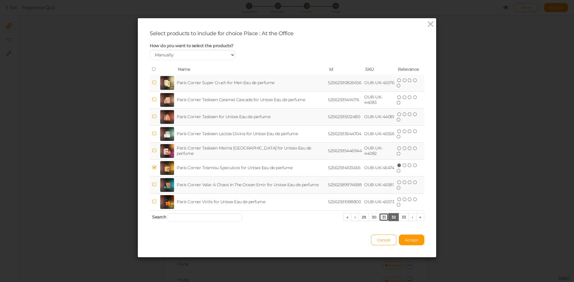
click at [380, 219] on link "31" at bounding box center [384, 217] width 10 height 8
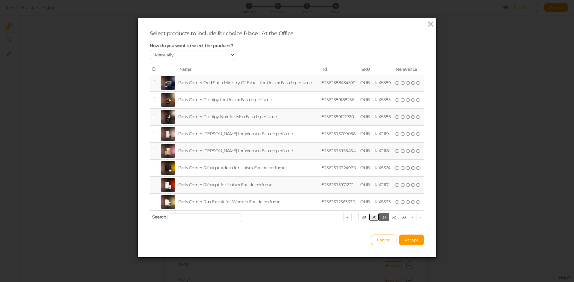
click at [370, 219] on link "30" at bounding box center [373, 217] width 11 height 8
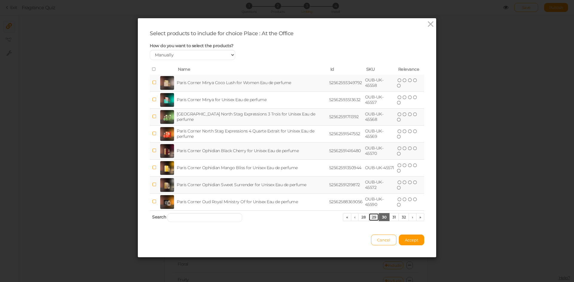
click at [370, 219] on link "29" at bounding box center [373, 217] width 10 height 8
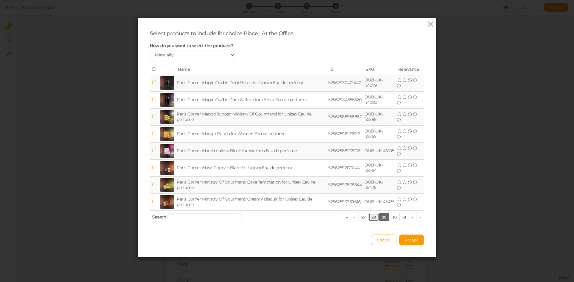
click at [370, 219] on link "28" at bounding box center [373, 217] width 11 height 8
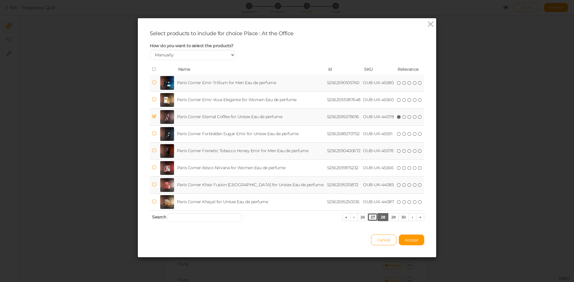
click at [368, 218] on link "27" at bounding box center [372, 217] width 10 height 8
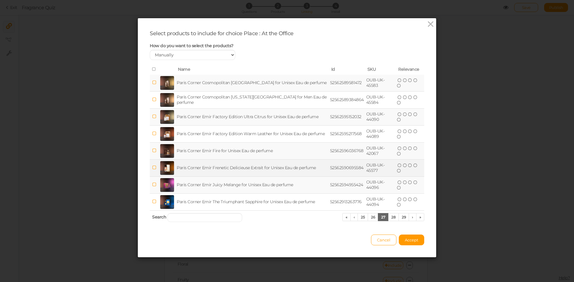
click at [266, 173] on td "Paris Corner Emir Frenetic Delicieuse Extrait for Unisex Eau de perfume" at bounding box center [251, 168] width 153 height 17
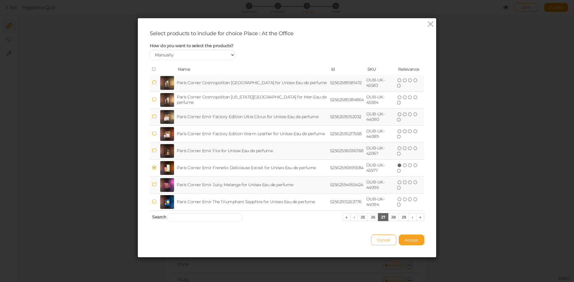
click at [405, 241] on span "Accept" at bounding box center [411, 240] width 13 height 5
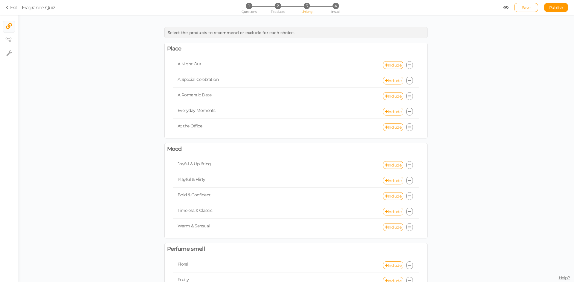
click at [389, 227] on link "Include" at bounding box center [393, 227] width 20 height 8
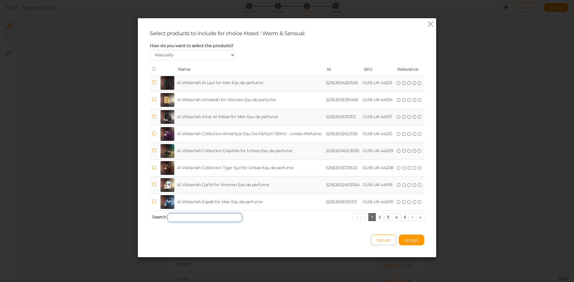
click at [198, 218] on input "search" at bounding box center [204, 217] width 75 height 9
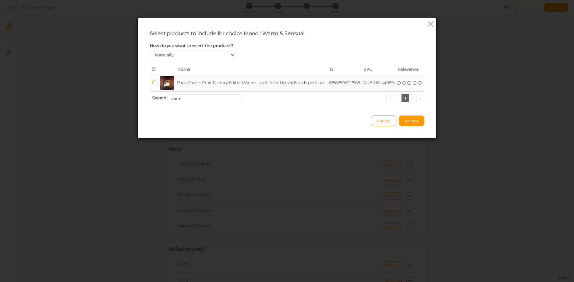
click at [234, 82] on td "Paris Corner Emir Factory Edition Warm Leather for Unisex Eau de perfume" at bounding box center [251, 83] width 151 height 17
click at [206, 97] on input "warm" at bounding box center [204, 98] width 75 height 9
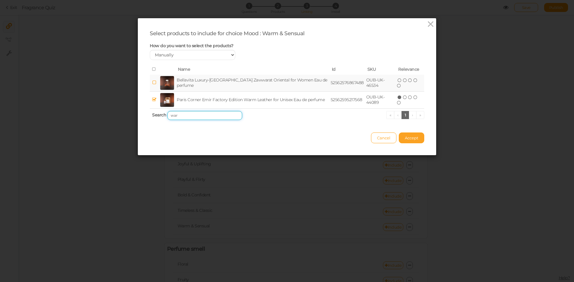
type input "war"
click at [417, 137] on button "Accept" at bounding box center [411, 138] width 25 height 11
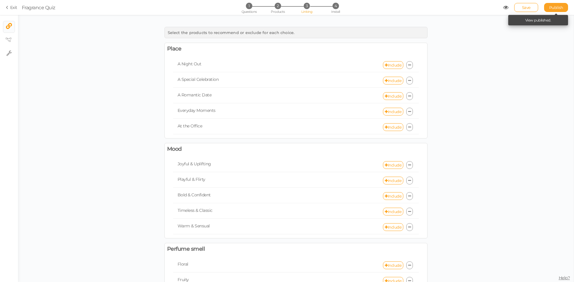
click at [558, 8] on span "Publish" at bounding box center [556, 7] width 14 height 5
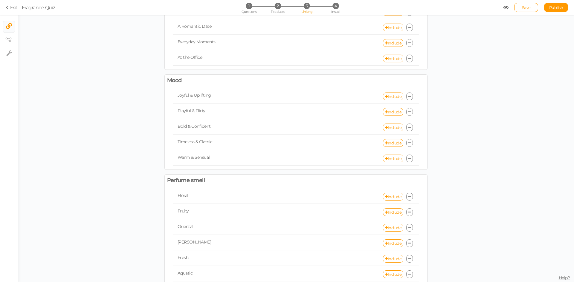
scroll to position [68, 0]
click at [277, 10] on span "Products" at bounding box center [278, 12] width 14 height 4
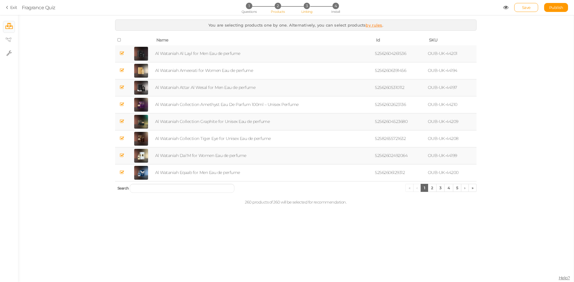
click at [309, 10] on span "Linking" at bounding box center [306, 12] width 11 height 4
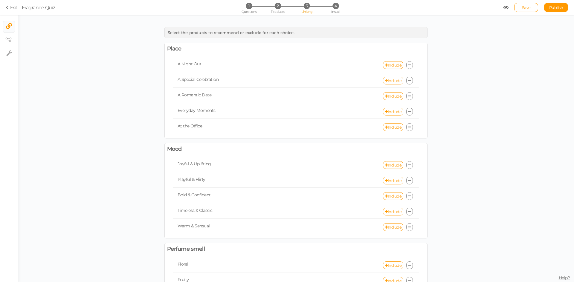
click at [385, 80] on link "Include" at bounding box center [393, 81] width 20 height 8
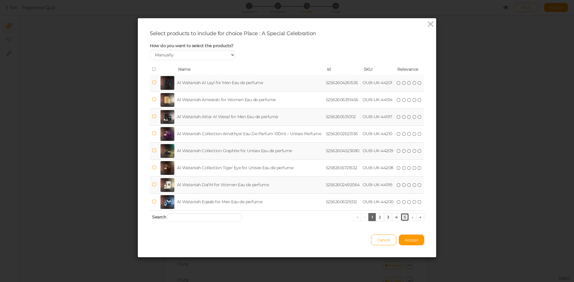
click at [403, 220] on link "5" at bounding box center [404, 217] width 9 height 8
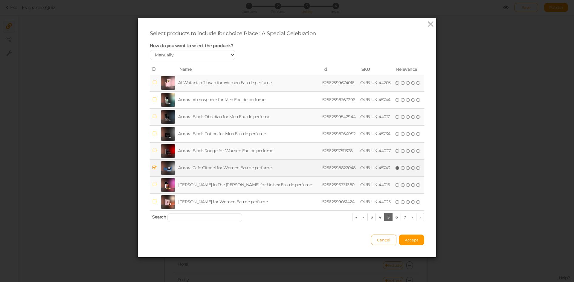
click at [239, 167] on td "Aurora Cafe Citadel for Women Eau de perfume" at bounding box center [249, 168] width 144 height 17
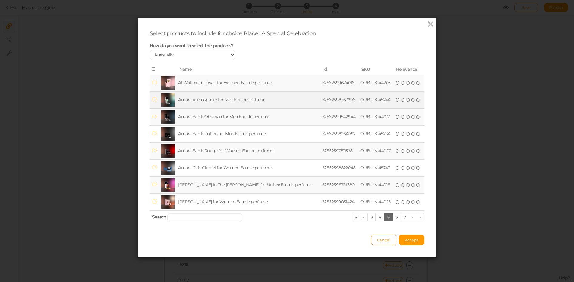
click at [217, 102] on td "Aurora Atmosphere for Men Eau de perfume" at bounding box center [249, 99] width 144 height 17
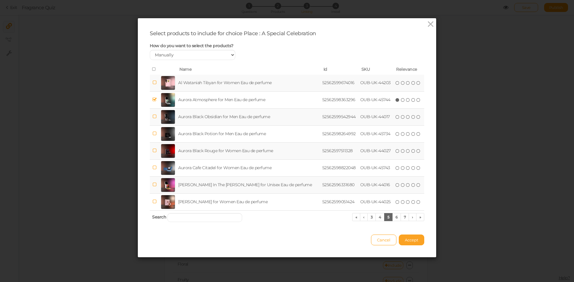
click at [405, 241] on span "Accept" at bounding box center [411, 240] width 13 height 5
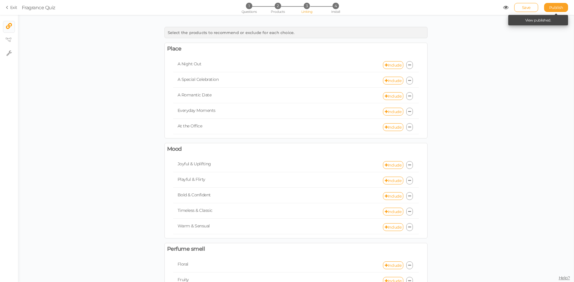
click at [553, 6] on span "Publish" at bounding box center [556, 7] width 14 height 5
click at [388, 80] on link "Include" at bounding box center [393, 81] width 20 height 8
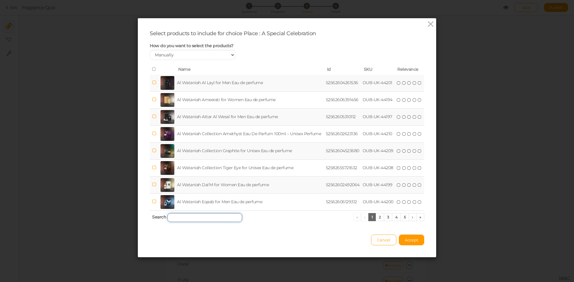
click at [191, 218] on input "search" at bounding box center [204, 217] width 75 height 9
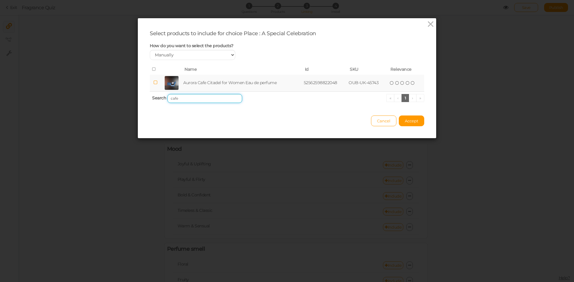
type input "cafe"
click at [216, 80] on td "Aurora Cafe Citadel for Women Eau de perfume" at bounding box center [242, 83] width 120 height 17
click at [405, 123] on span "Accept" at bounding box center [411, 121] width 13 height 5
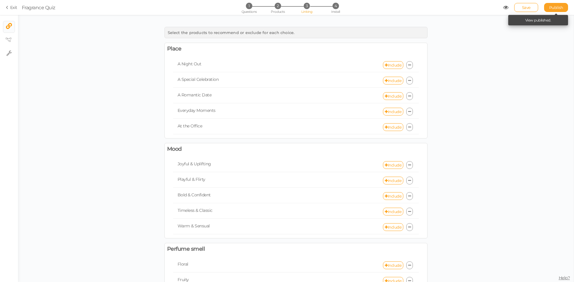
click at [549, 3] on link "Publish" at bounding box center [556, 7] width 24 height 9
click at [249, 8] on span "1" at bounding box center [249, 6] width 6 height 6
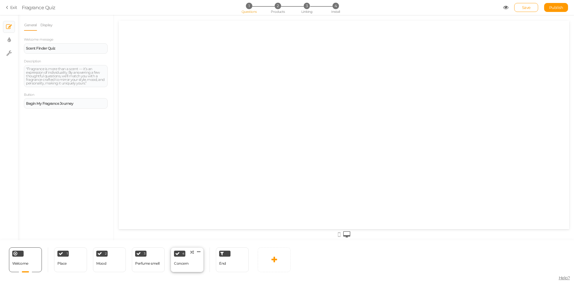
click at [186, 272] on div at bounding box center [186, 272] width 13 height 1
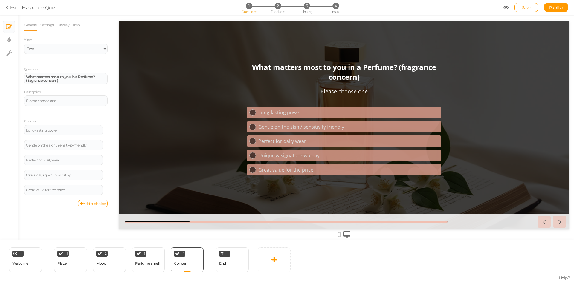
scroll to position [0, 0]
click at [232, 268] on div "End" at bounding box center [232, 260] width 33 height 25
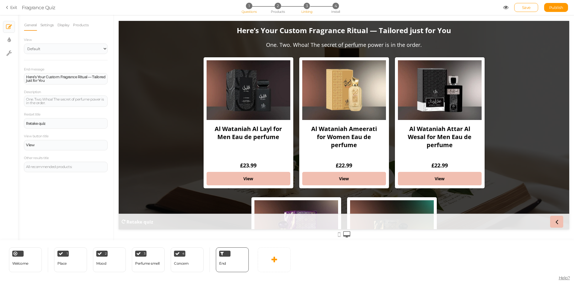
click at [312, 9] on li "3 Linking" at bounding box center [307, 6] width 28 height 6
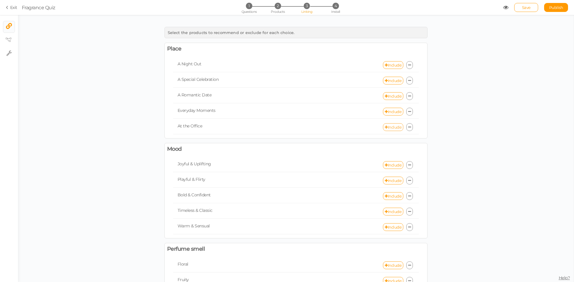
click at [391, 128] on link "Include" at bounding box center [393, 127] width 20 height 8
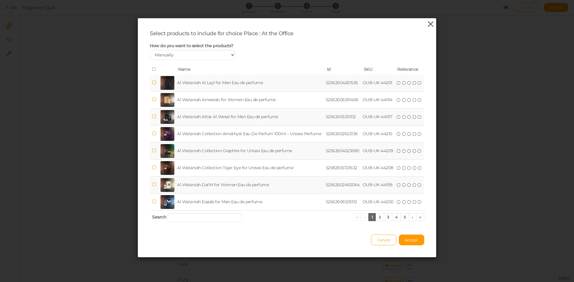
click at [431, 24] on icon at bounding box center [430, 24] width 9 height 9
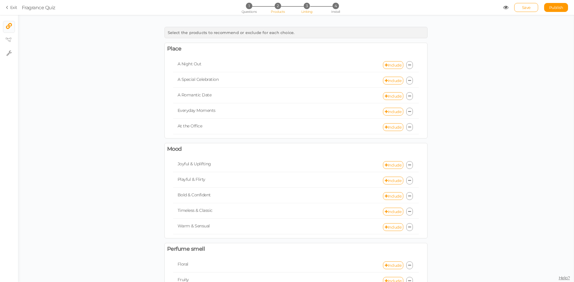
click at [278, 10] on span "Products" at bounding box center [278, 12] width 14 height 4
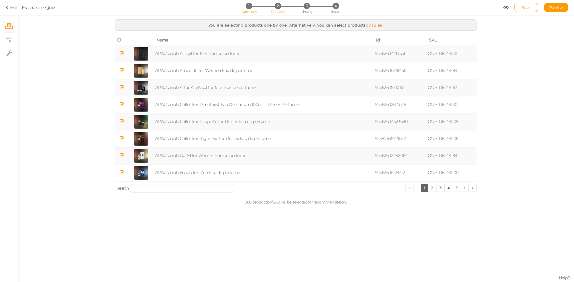
click at [246, 9] on li "1 Questions" at bounding box center [249, 6] width 28 height 6
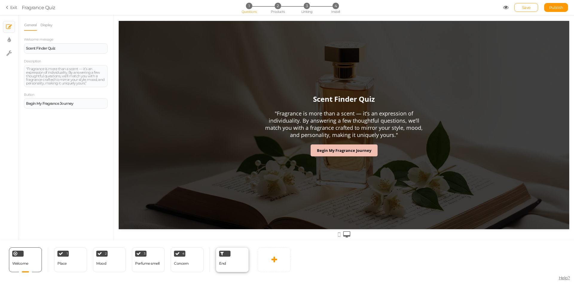
click at [228, 261] on div "End" at bounding box center [232, 260] width 33 height 25
